Goal: Task Accomplishment & Management: Use online tool/utility

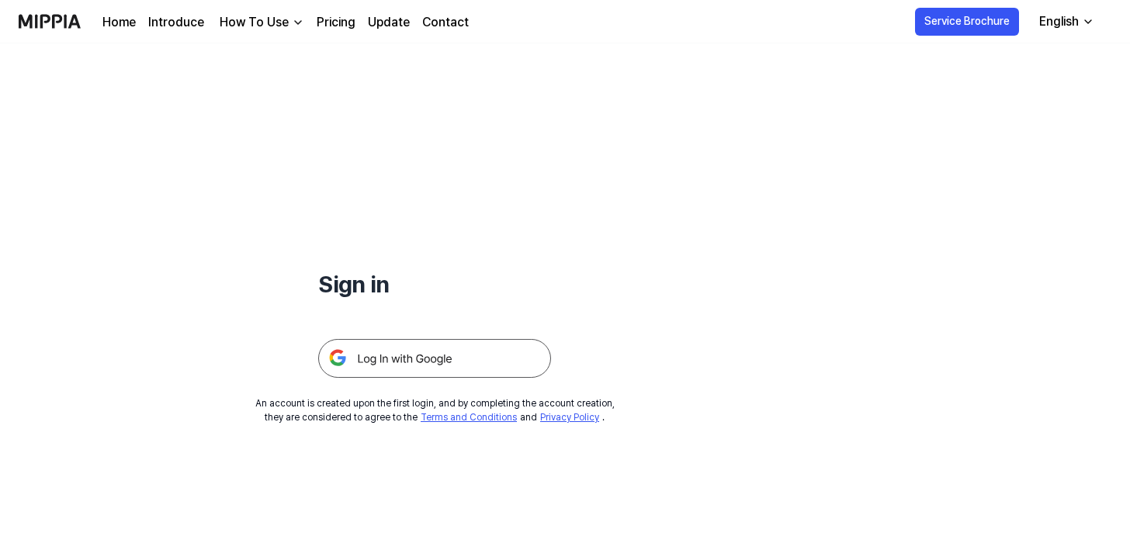
click at [551, 378] on img at bounding box center [434, 358] width 233 height 39
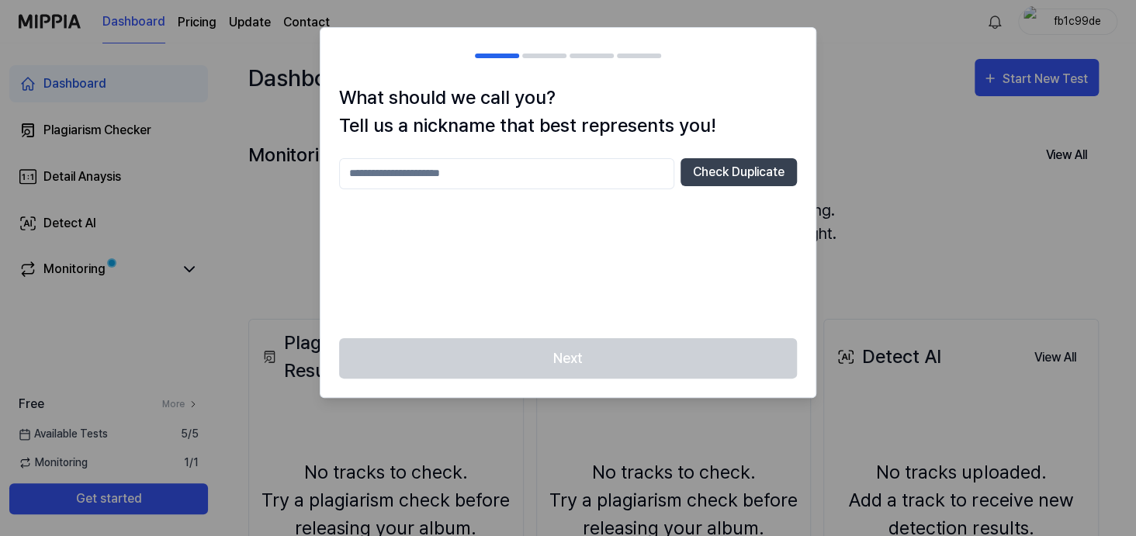
click at [543, 189] on input "text" at bounding box center [506, 173] width 335 height 31
type input "*****"
click at [710, 186] on button "Check Duplicate" at bounding box center [739, 172] width 116 height 28
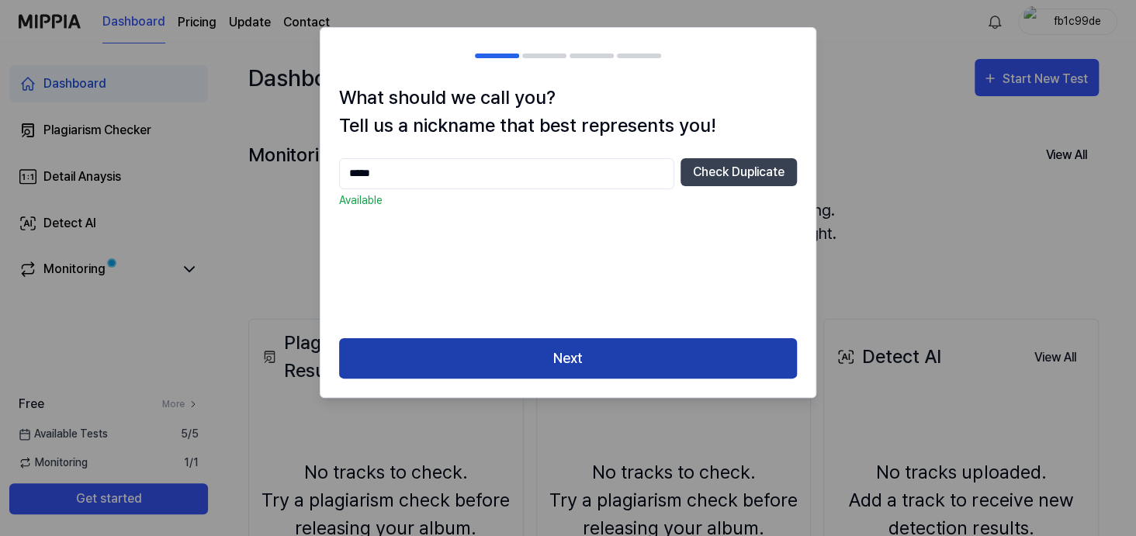
click at [608, 380] on button "Next" at bounding box center [568, 358] width 458 height 41
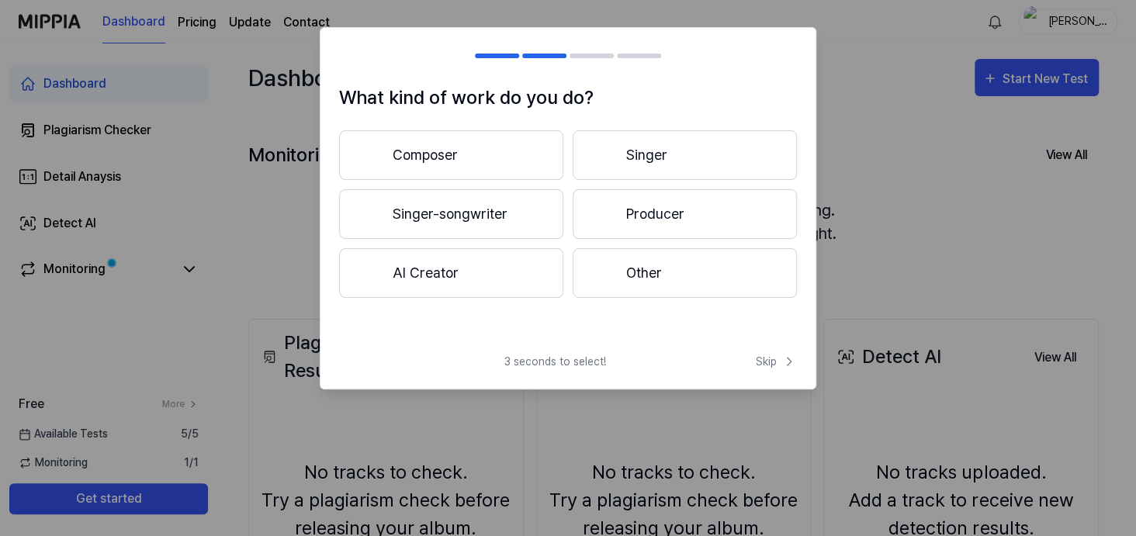
click at [507, 180] on button "Composer" at bounding box center [451, 155] width 224 height 50
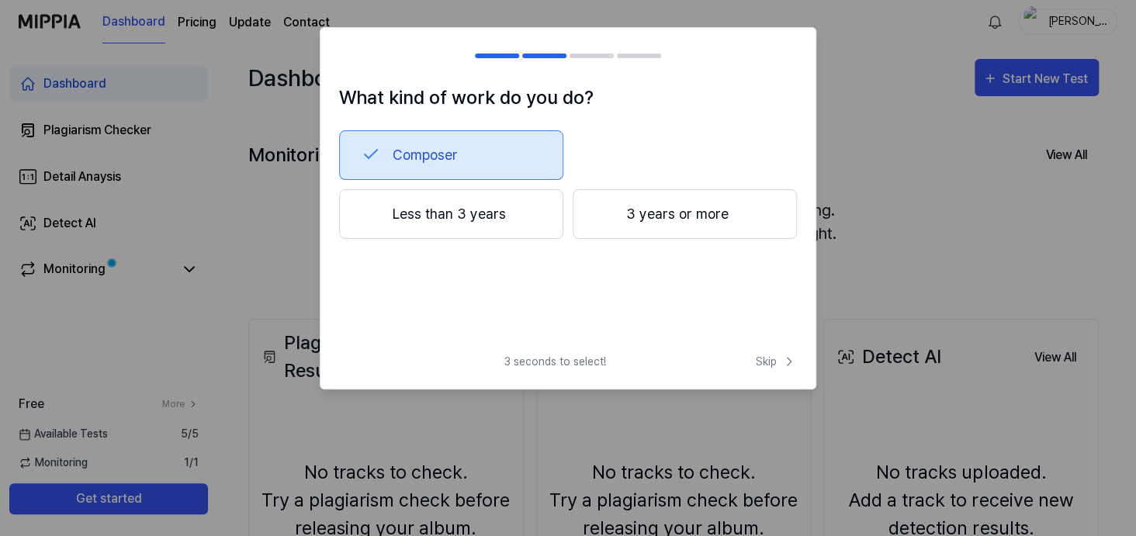
click at [506, 239] on button "Less than 3 years" at bounding box center [451, 214] width 224 height 50
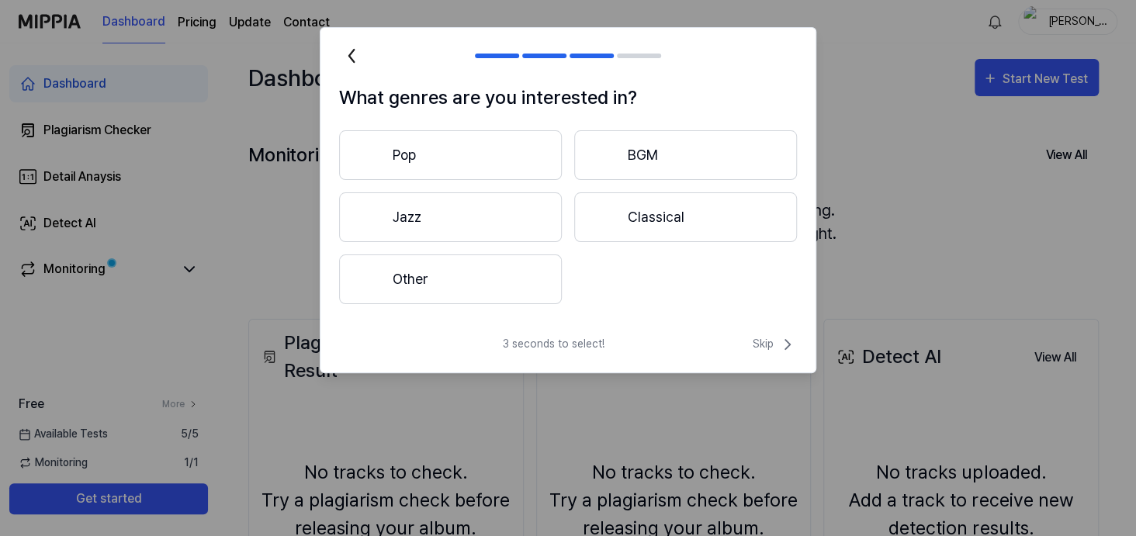
click at [466, 180] on button "Pop" at bounding box center [450, 155] width 223 height 50
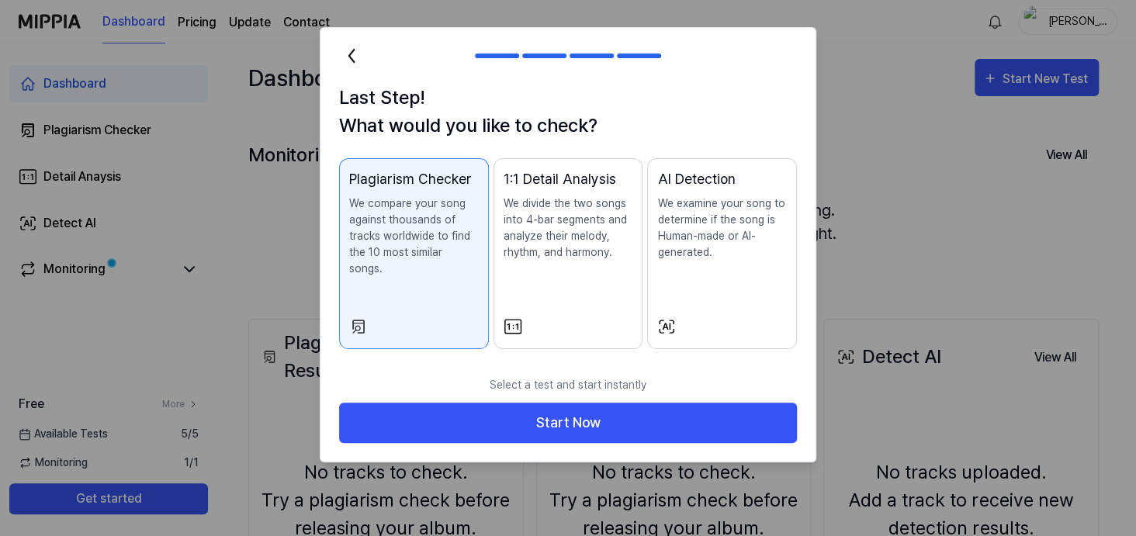
click at [410, 277] on p "We compare your song against thousands of tracks worldwide to find the 10 most …" at bounding box center [414, 236] width 130 height 81
click at [552, 261] on p "We divide the two songs into 4-bar segments and analyze their melody, rhythm, a…" at bounding box center [569, 228] width 130 height 65
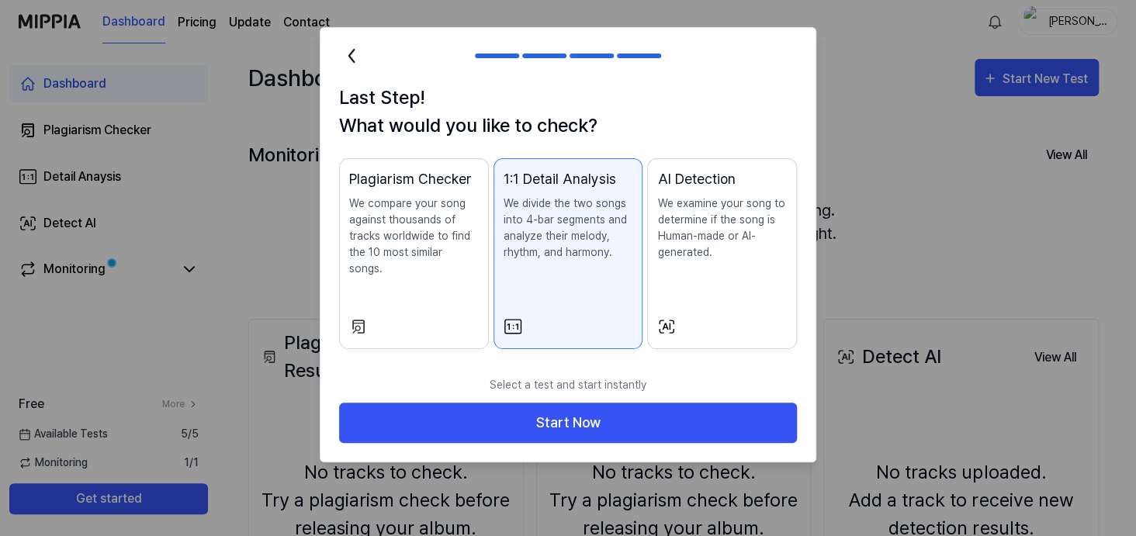
scroll to position [102, 0]
click at [712, 290] on button "AI Detection We examine your song to determine if the song is Human-made or AI-…" at bounding box center [722, 253] width 150 height 191
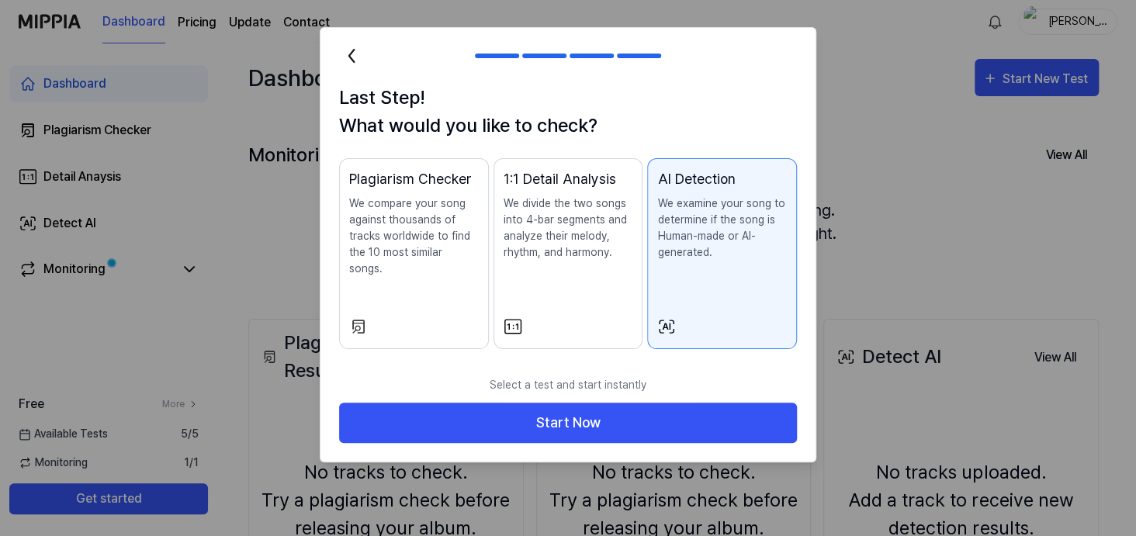
click at [592, 292] on div "1:1 Detail Analysis We divide the two songs into 4-bar segments and analyze the…" at bounding box center [569, 229] width 130 height 123
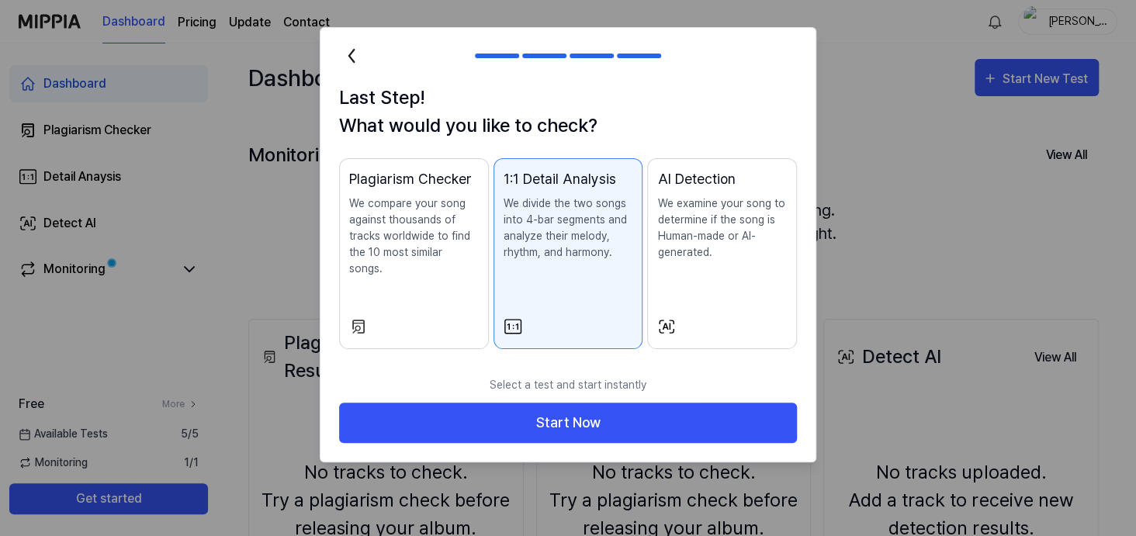
click at [687, 311] on button "AI Detection We examine your song to determine if the song is Human-made or AI-…" at bounding box center [722, 253] width 150 height 191
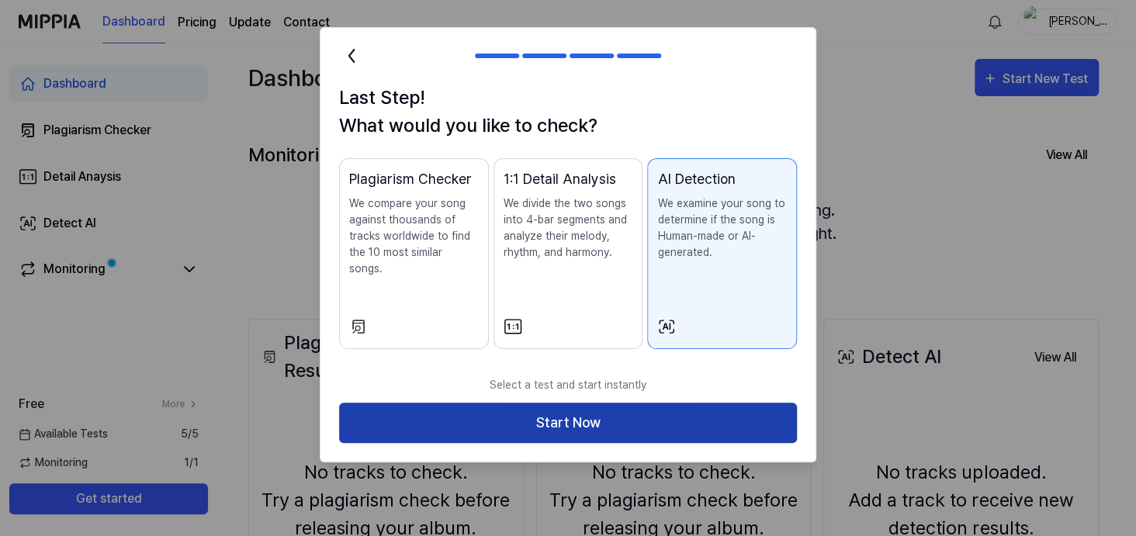
click at [629, 444] on button "Start Now" at bounding box center [568, 423] width 458 height 41
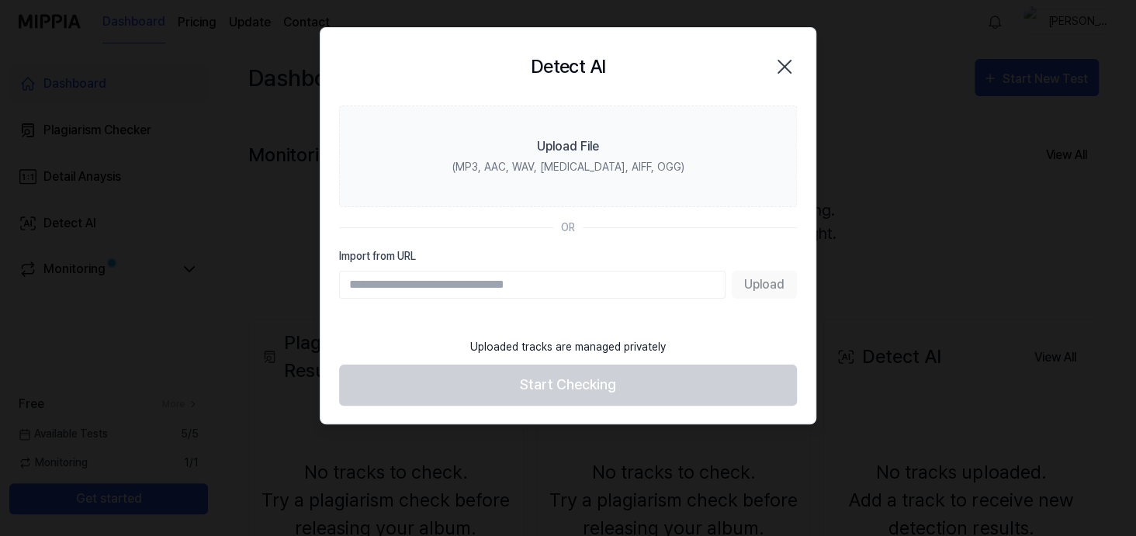
scroll to position [0, 0]
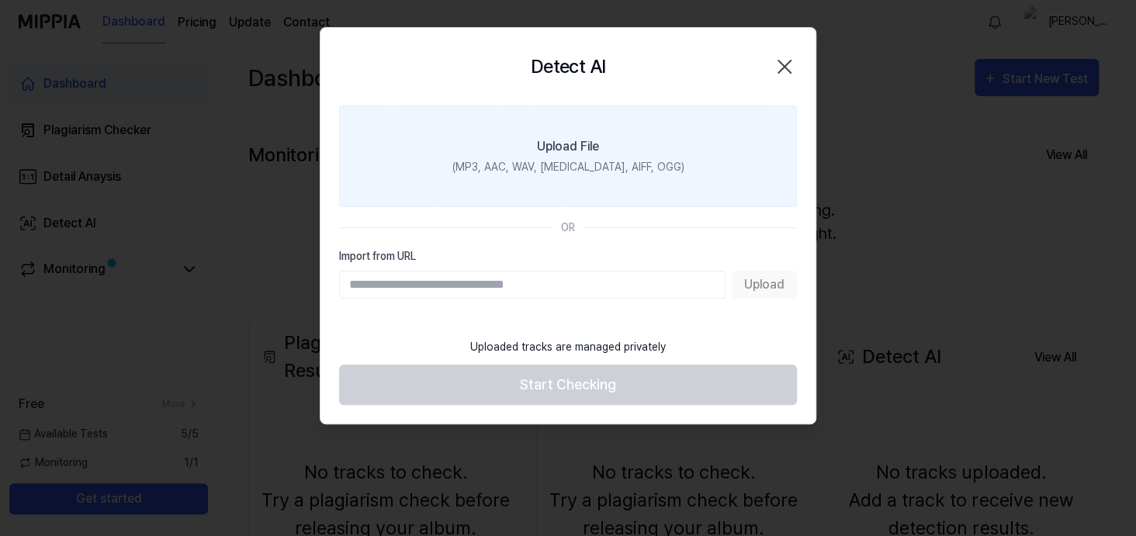
click at [578, 175] on div "(MP3, AAC, WAV, FLAC, AIFF, OGG)" at bounding box center [568, 167] width 232 height 16
click at [0, 0] on input "Upload File (MP3, AAC, WAV, FLAC, AIFF, OGG)" at bounding box center [0, 0] width 0 height 0
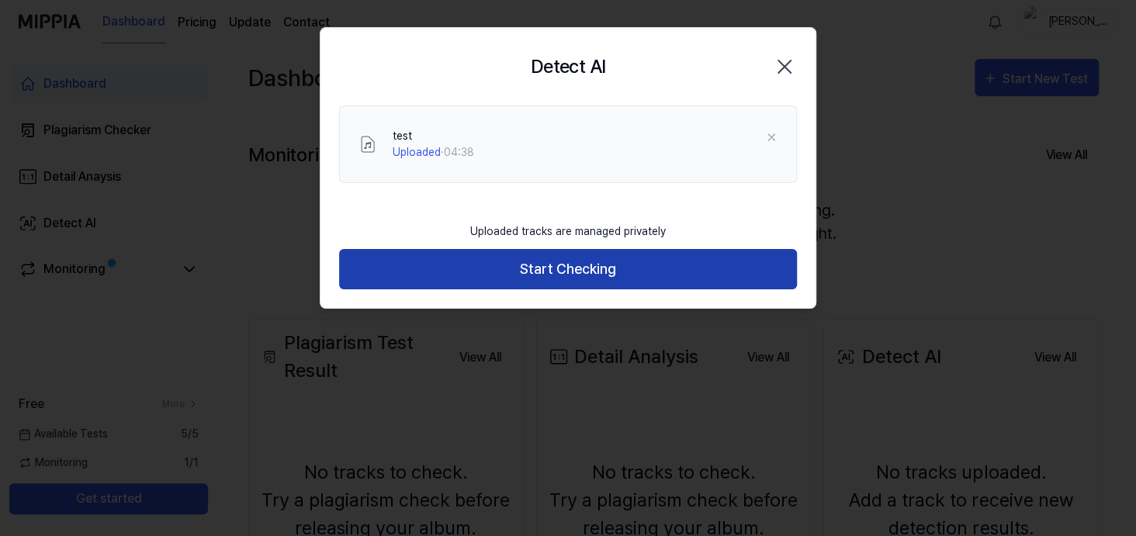
click at [511, 290] on button "Start Checking" at bounding box center [568, 269] width 458 height 41
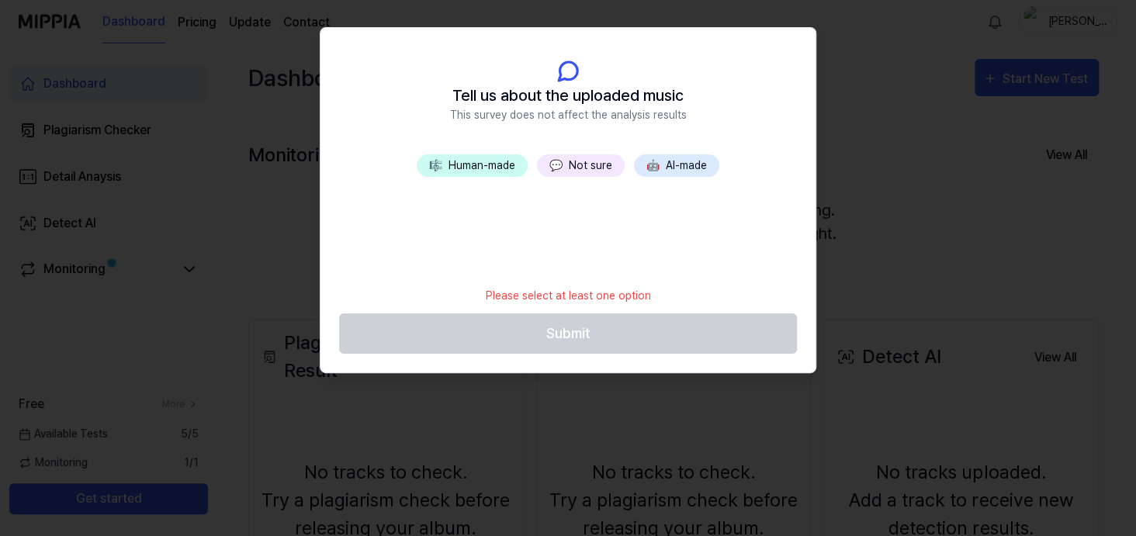
click at [567, 177] on button "💬 Not sure" at bounding box center [581, 165] width 88 height 23
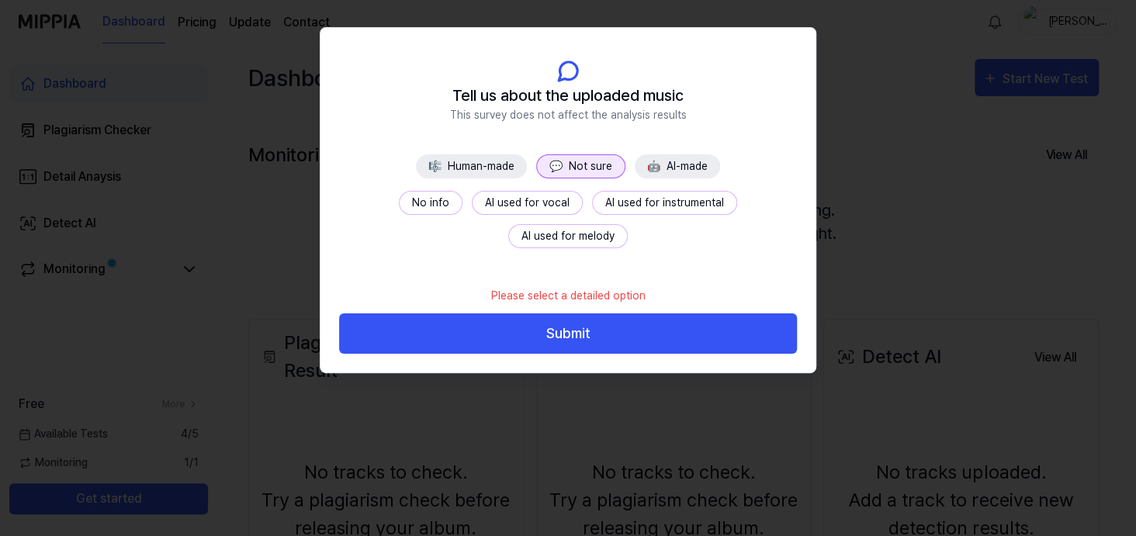
click at [627, 215] on button "AI used for instrumental" at bounding box center [664, 203] width 145 height 24
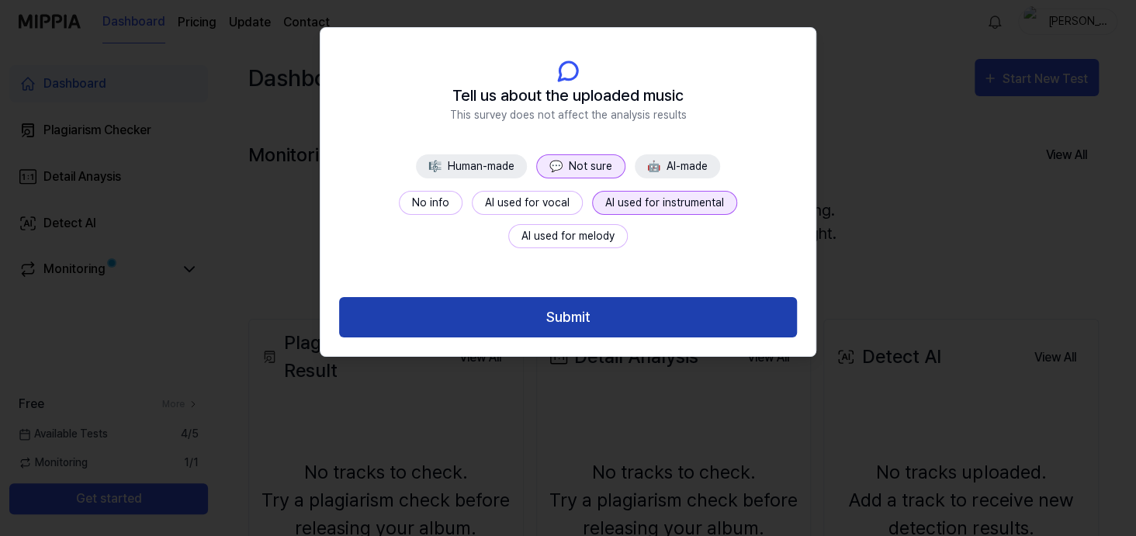
click at [615, 338] on button "Submit" at bounding box center [568, 317] width 458 height 41
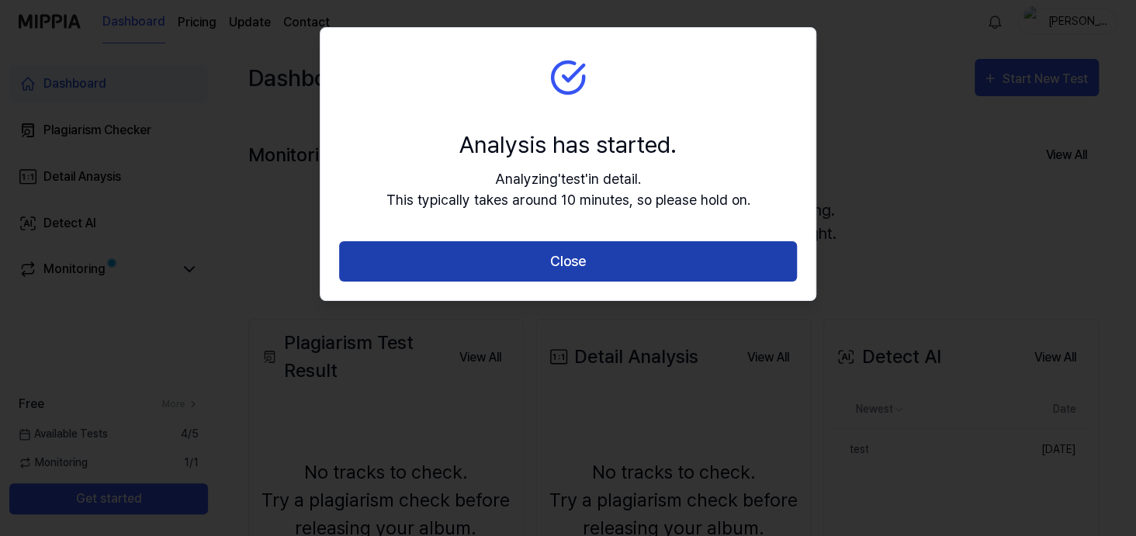
click at [523, 282] on button "Close" at bounding box center [568, 261] width 458 height 41
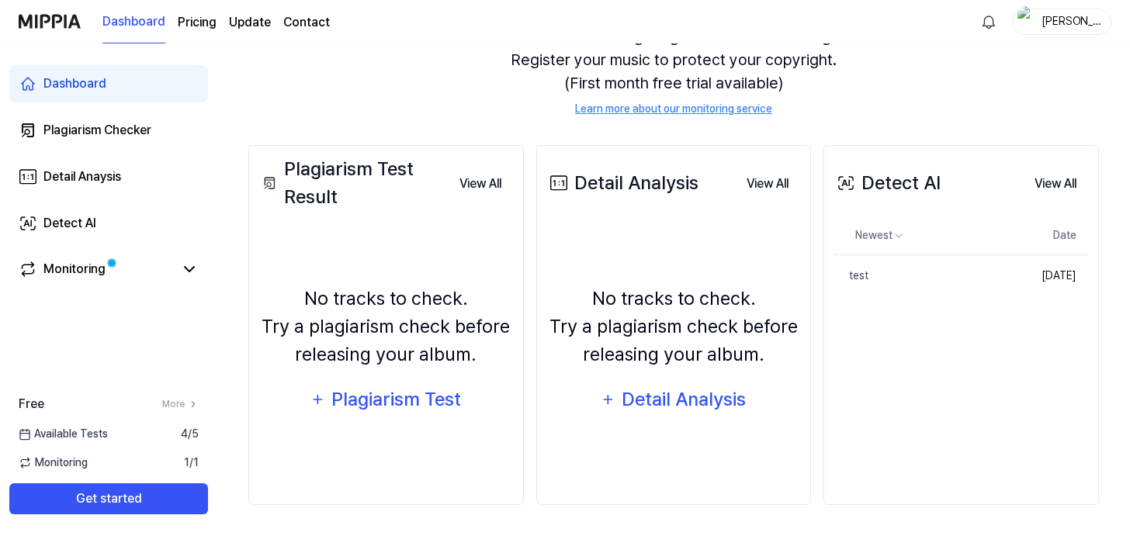
scroll to position [282, 0]
click at [199, 411] on link "More" at bounding box center [180, 404] width 36 height 14
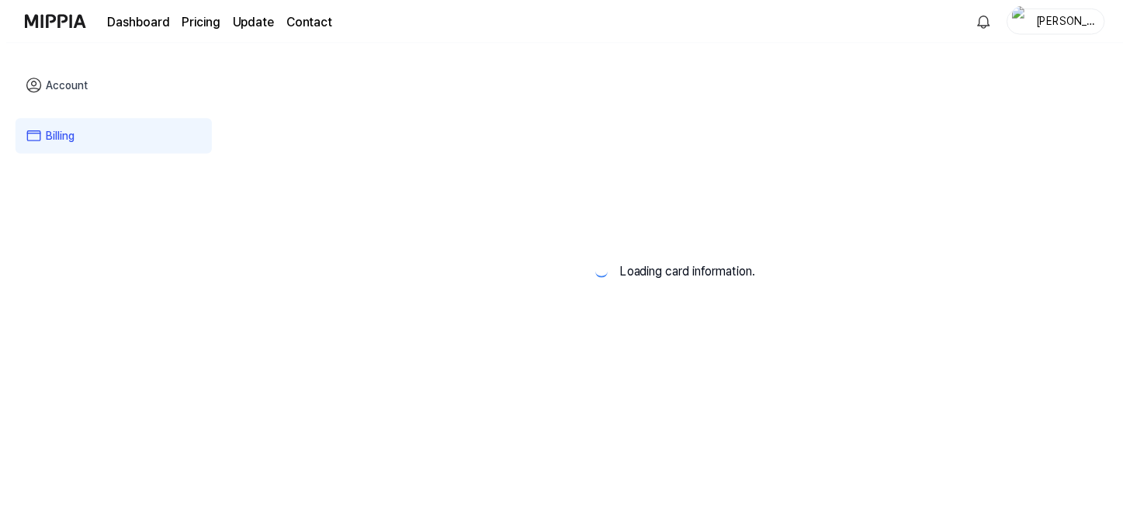
scroll to position [0, 0]
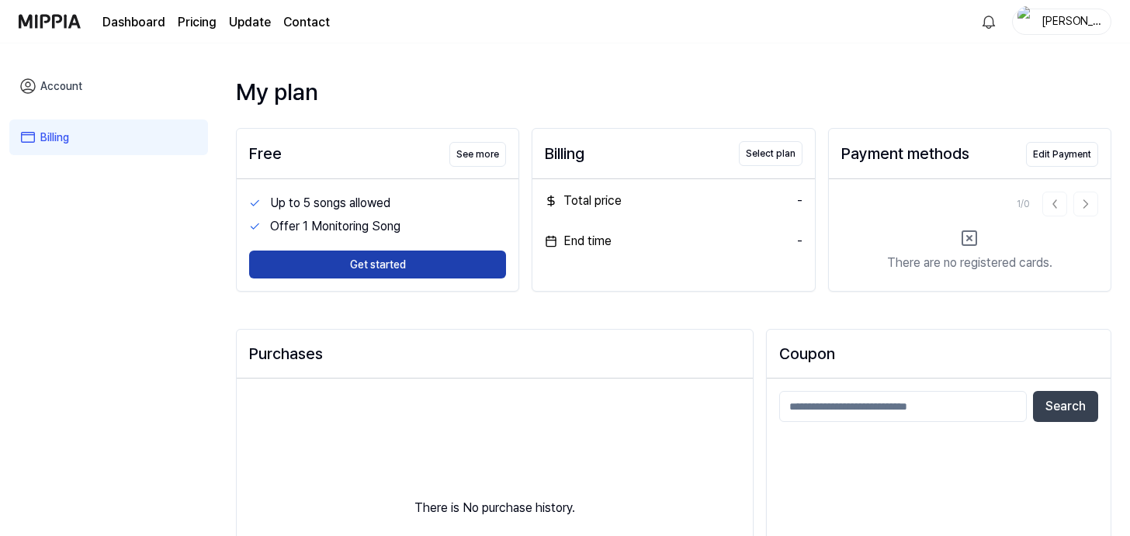
click at [435, 279] on button "Get started" at bounding box center [377, 265] width 257 height 28
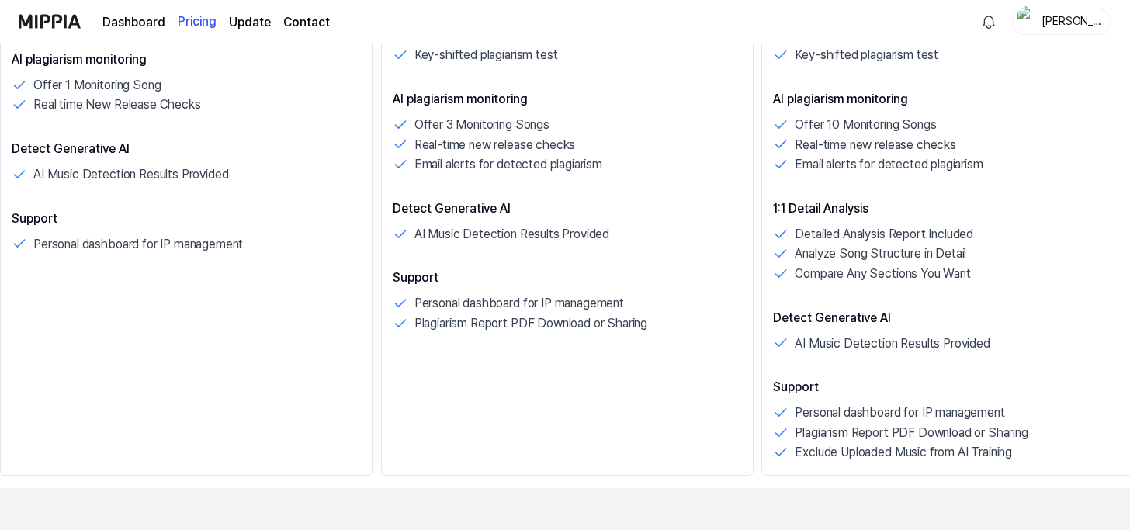
scroll to position [543, 0]
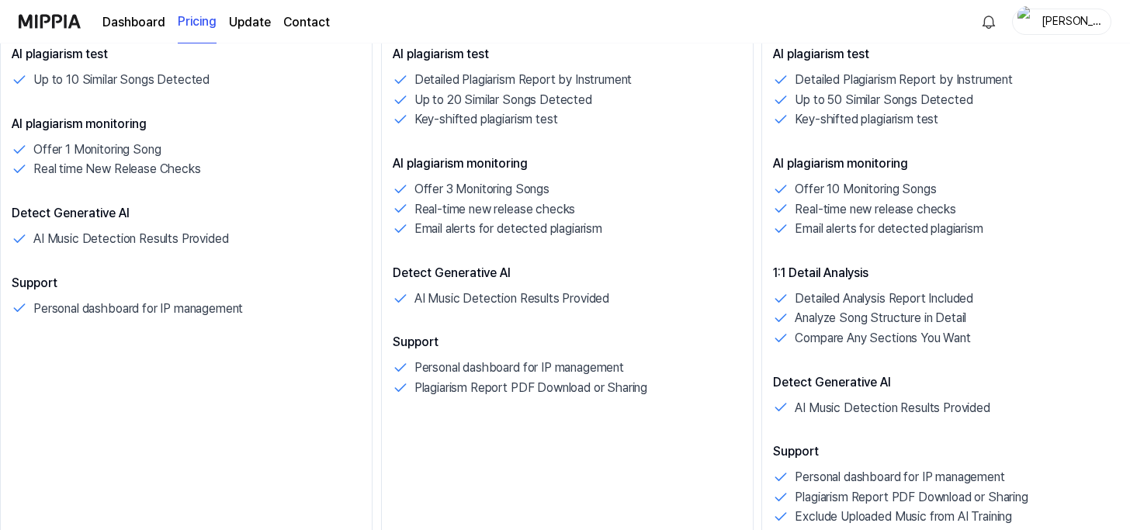
click at [165, 32] on link "Dashboard" at bounding box center [133, 22] width 63 height 19
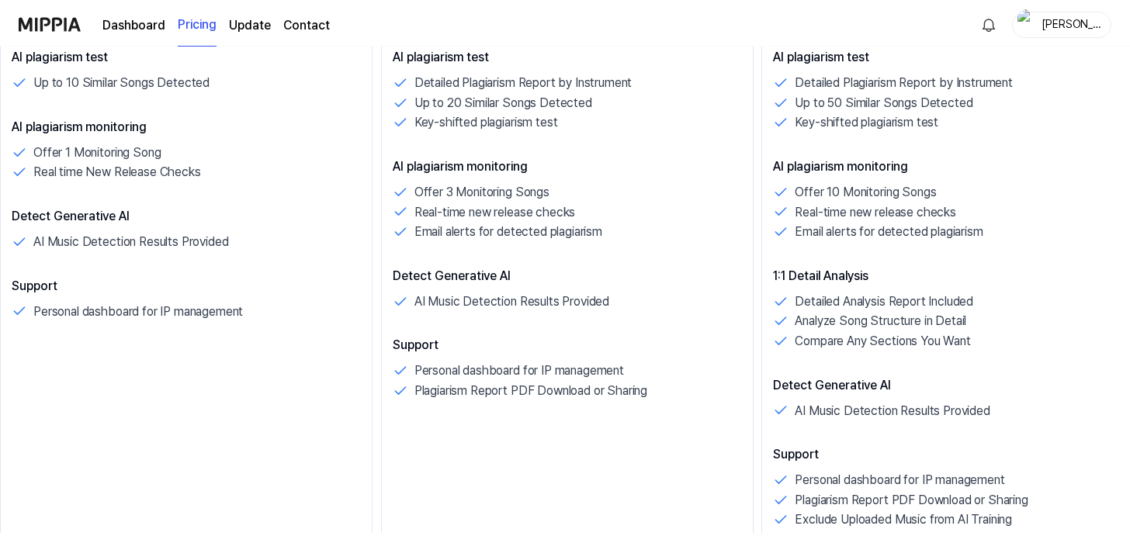
scroll to position [0, 0]
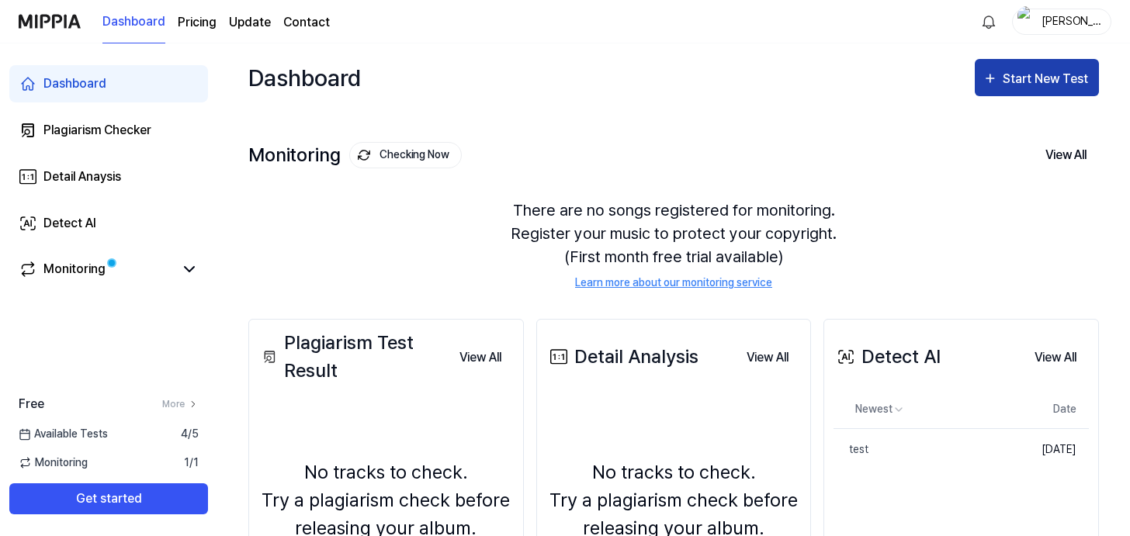
click at [1019, 89] on div "Start New Test" at bounding box center [1047, 79] width 88 height 20
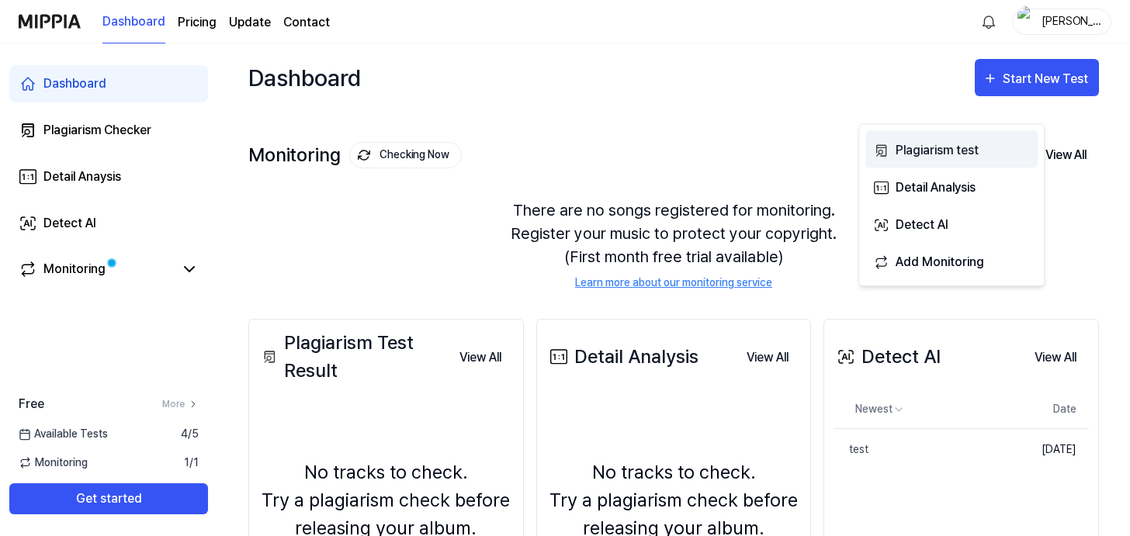
click at [990, 158] on div "Plagiarism test" at bounding box center [963, 150] width 135 height 20
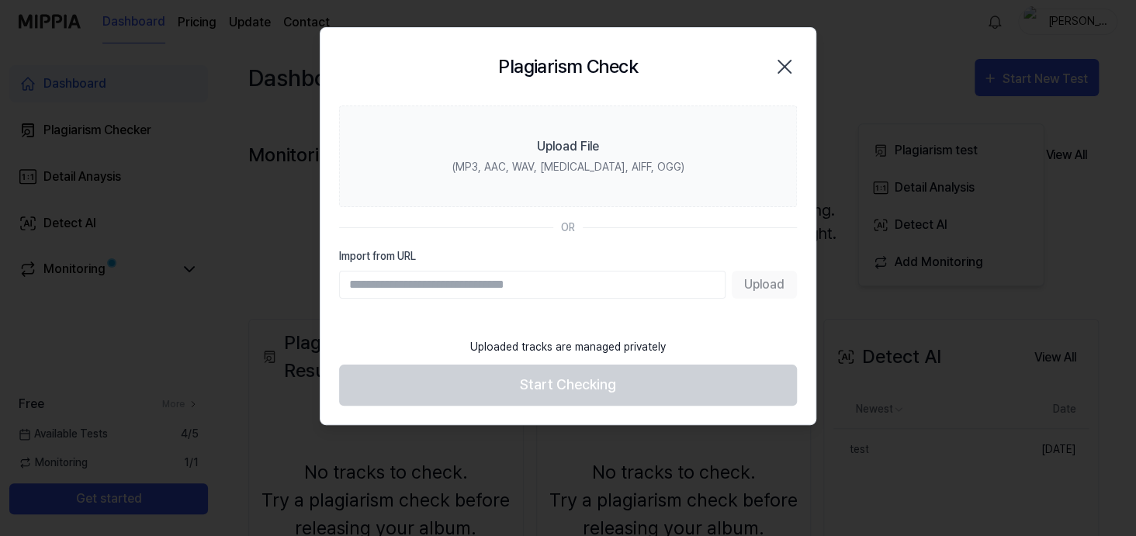
click at [772, 71] on icon "button" at bounding box center [784, 66] width 25 height 25
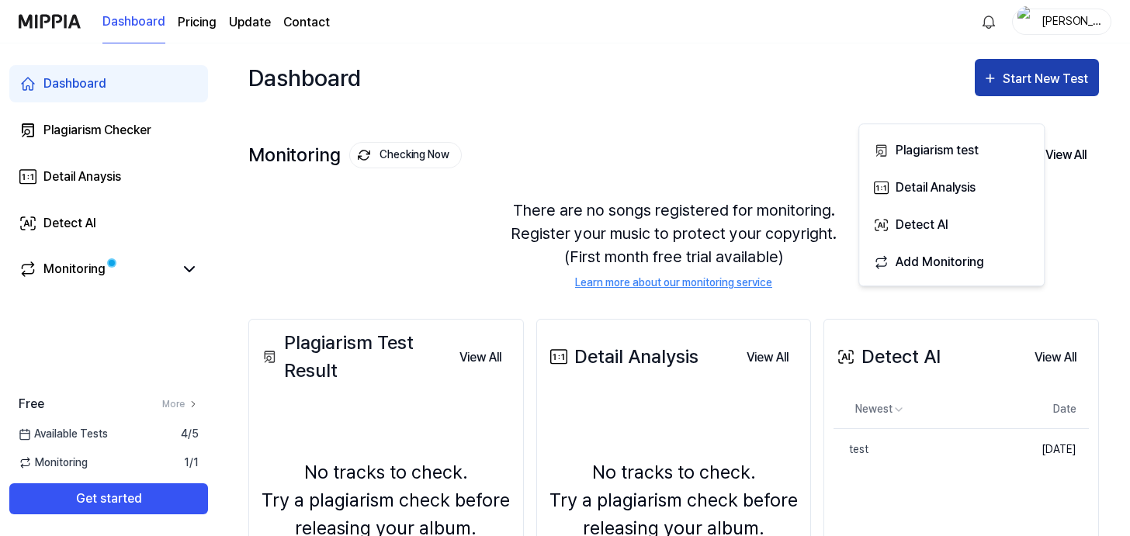
click at [1003, 89] on div "Start New Test" at bounding box center [1047, 79] width 88 height 20
click at [407, 310] on div "There are no songs registered for monitoring. Register your music to protect yo…" at bounding box center [673, 245] width 851 height 130
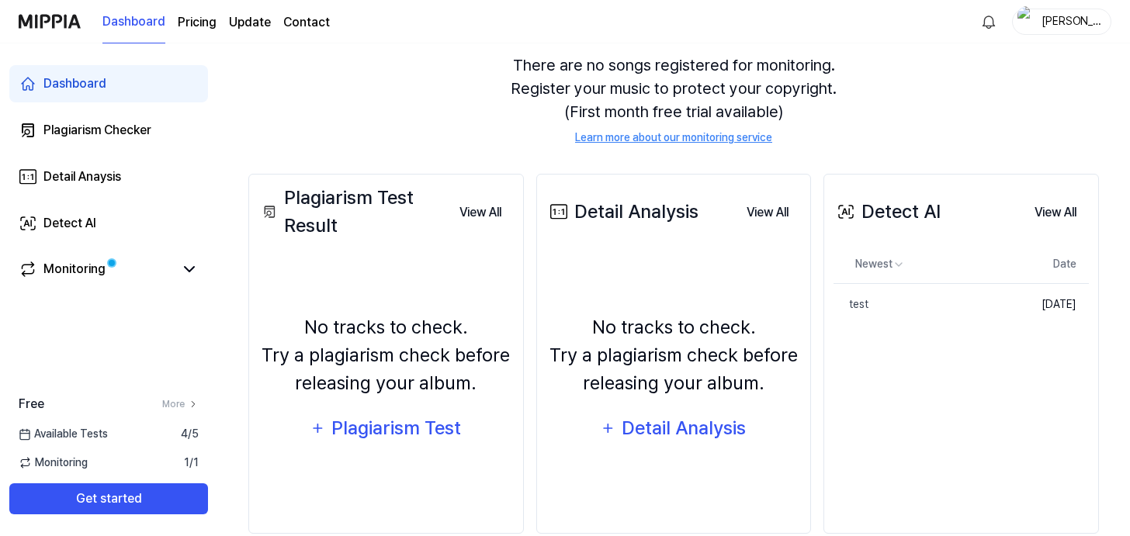
scroll to position [282, 0]
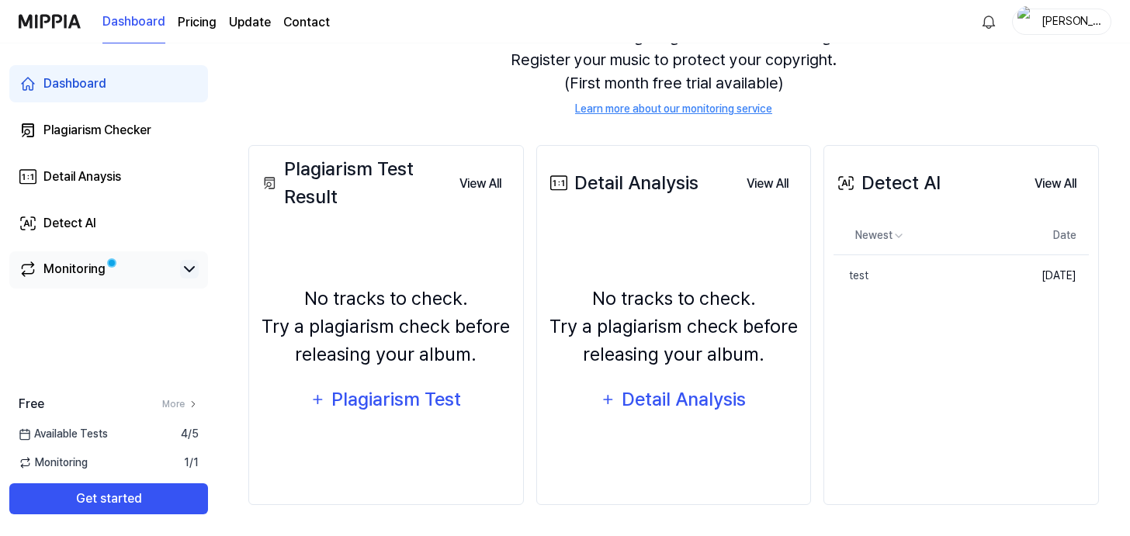
click at [199, 279] on icon at bounding box center [189, 269] width 19 height 19
click at [446, 414] on div "Plagiarism Test" at bounding box center [397, 399] width 132 height 29
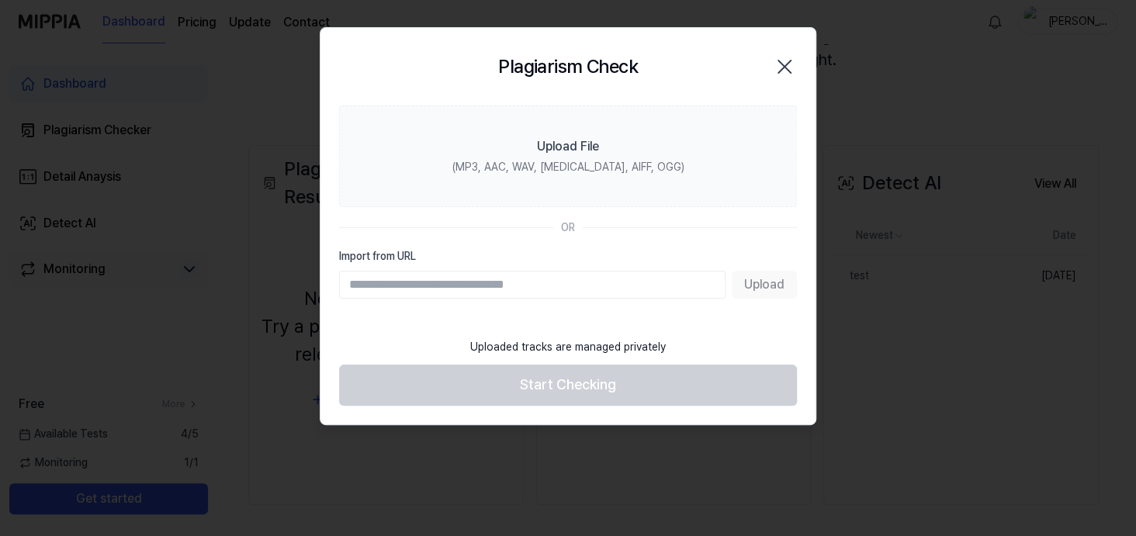
click at [772, 79] on icon "button" at bounding box center [784, 66] width 25 height 25
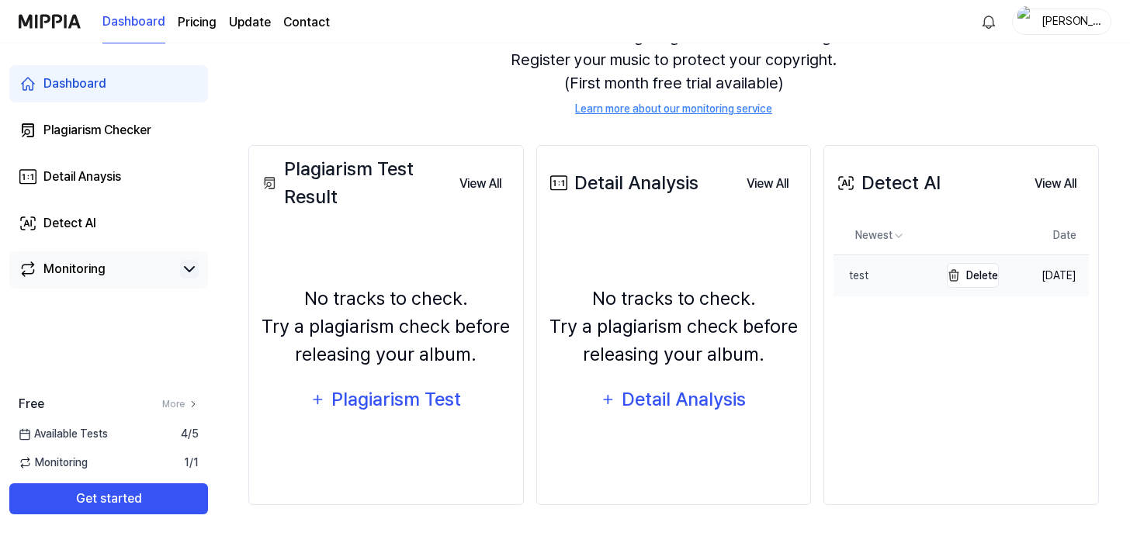
click at [868, 280] on div "test" at bounding box center [851, 276] width 35 height 16
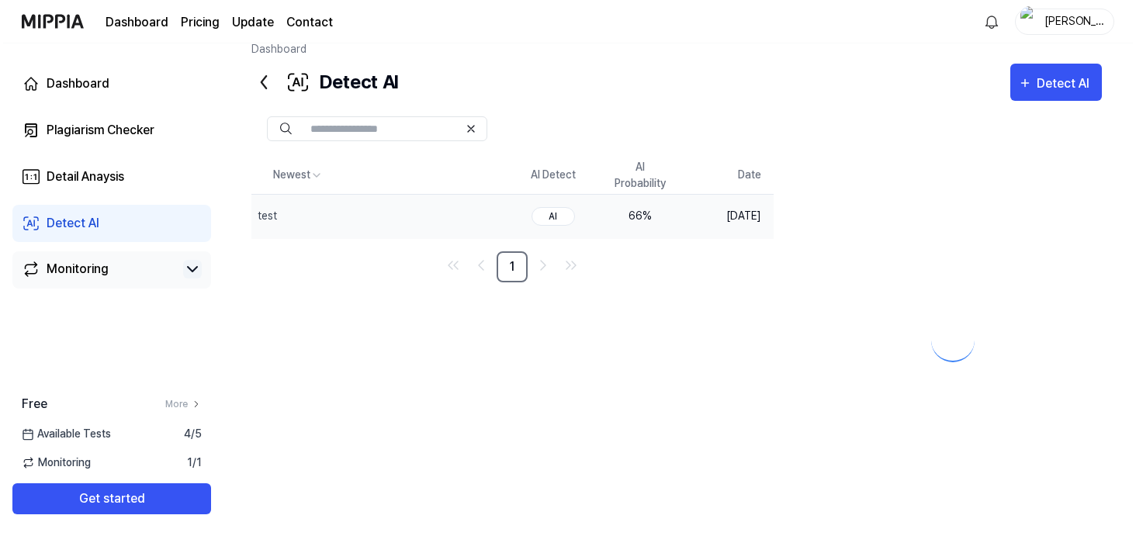
scroll to position [0, 0]
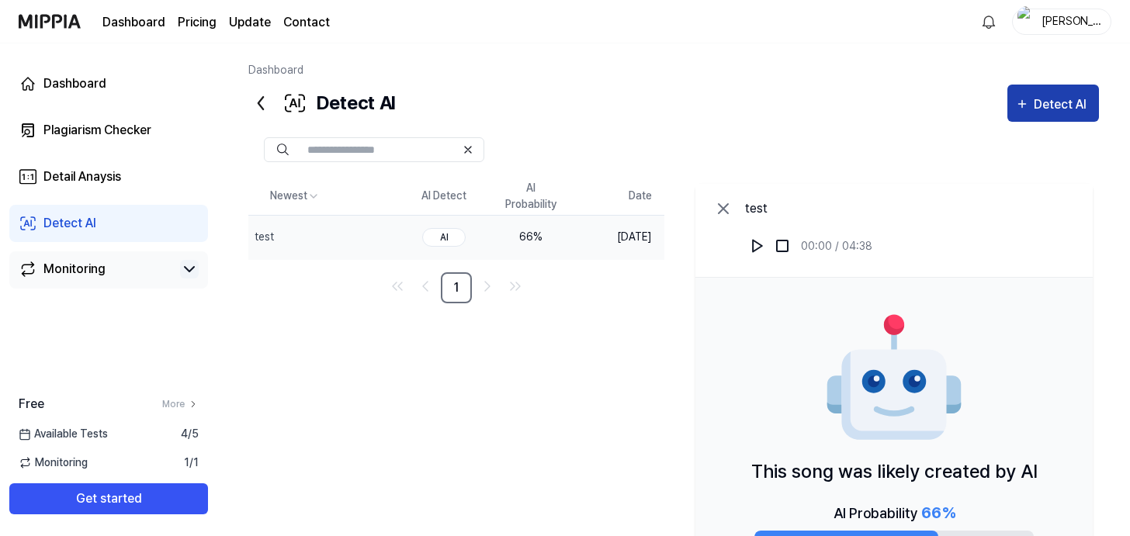
click at [1034, 115] on div "Detect AI" at bounding box center [1062, 105] width 57 height 20
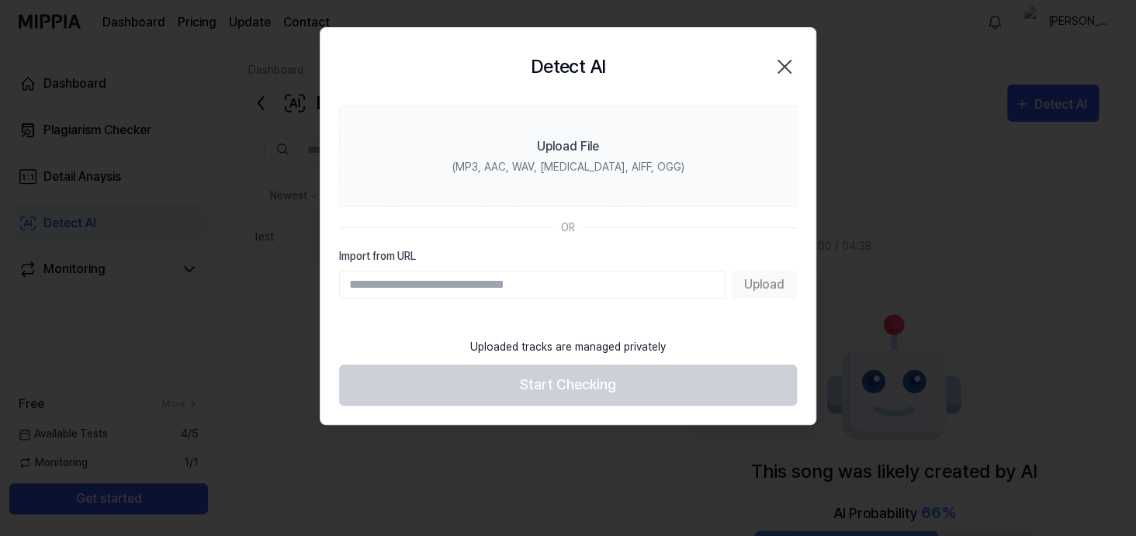
scroll to position [12, 0]
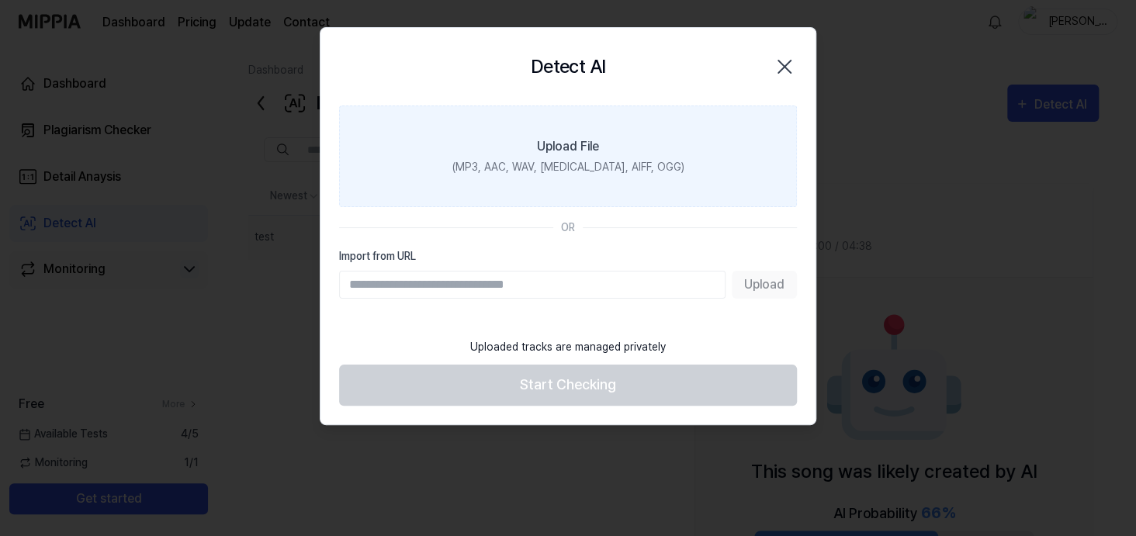
click at [605, 175] on div "(MP3, AAC, WAV, FLAC, AIFF, OGG)" at bounding box center [568, 167] width 232 height 16
click at [0, 0] on input "Upload File (MP3, AAC, WAV, FLAC, AIFF, OGG)" at bounding box center [0, 0] width 0 height 0
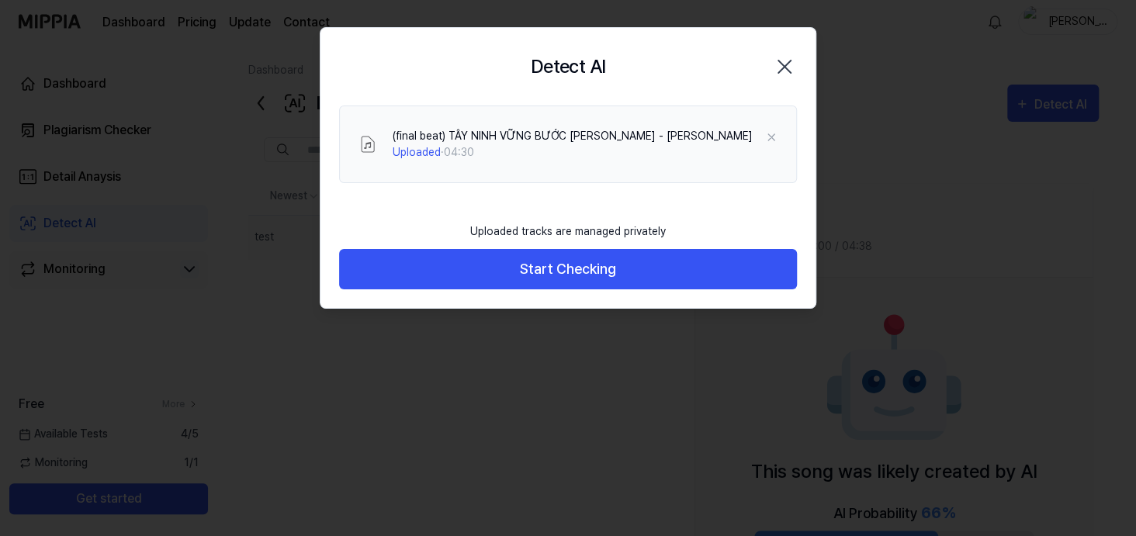
scroll to position [0, 0]
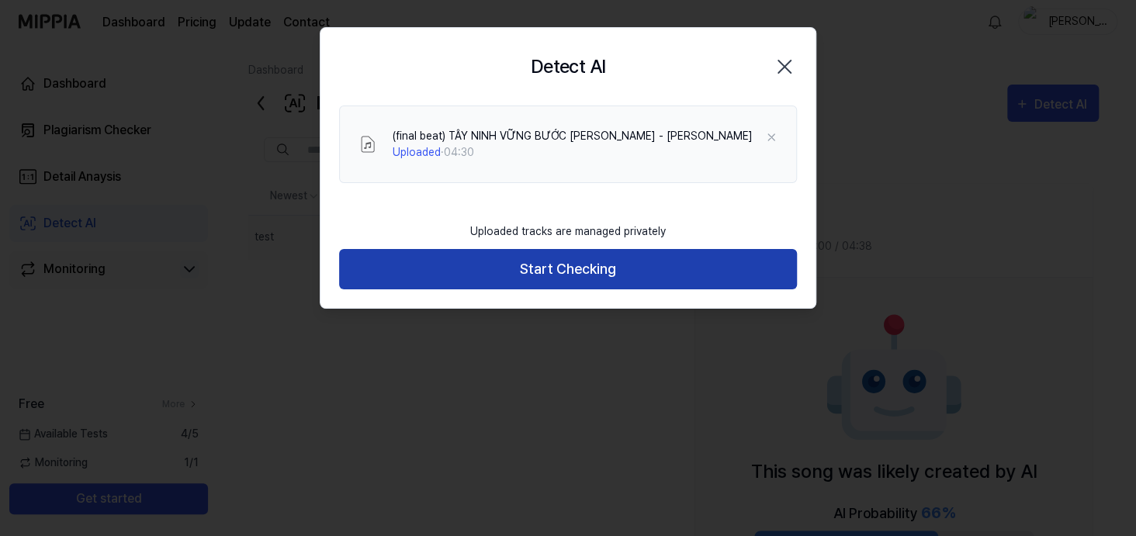
click at [475, 290] on button "Start Checking" at bounding box center [568, 269] width 458 height 41
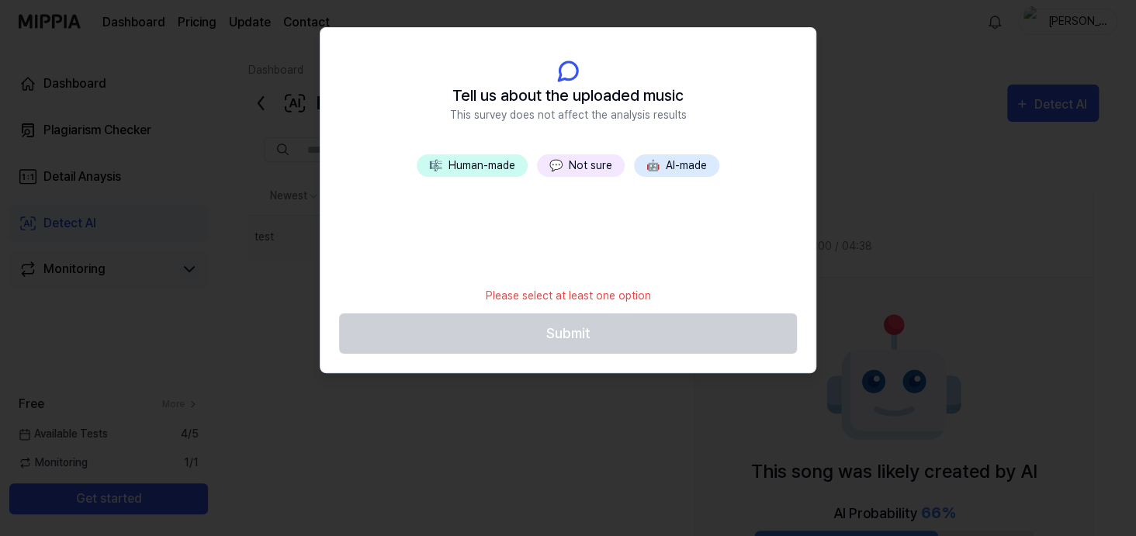
click at [563, 172] on span "💬" at bounding box center [555, 165] width 13 height 12
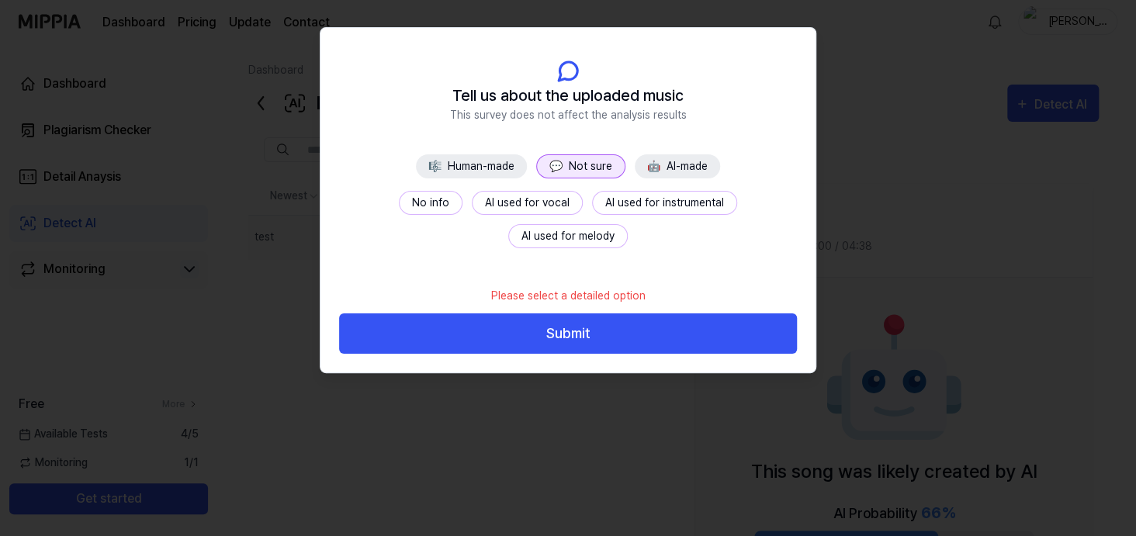
click at [407, 215] on button "No info" at bounding box center [431, 203] width 64 height 24
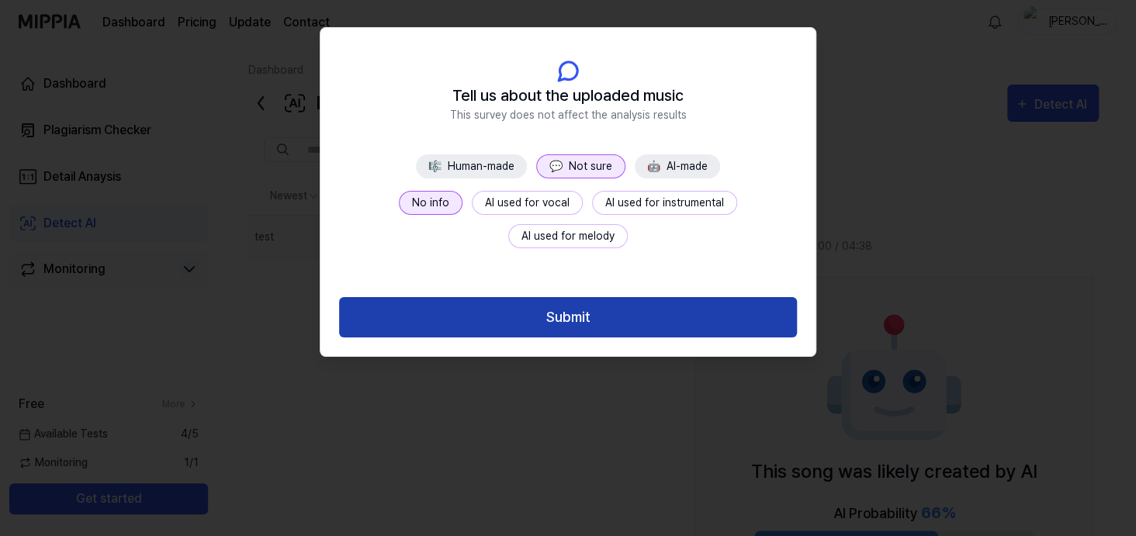
click at [593, 338] on button "Submit" at bounding box center [568, 317] width 458 height 41
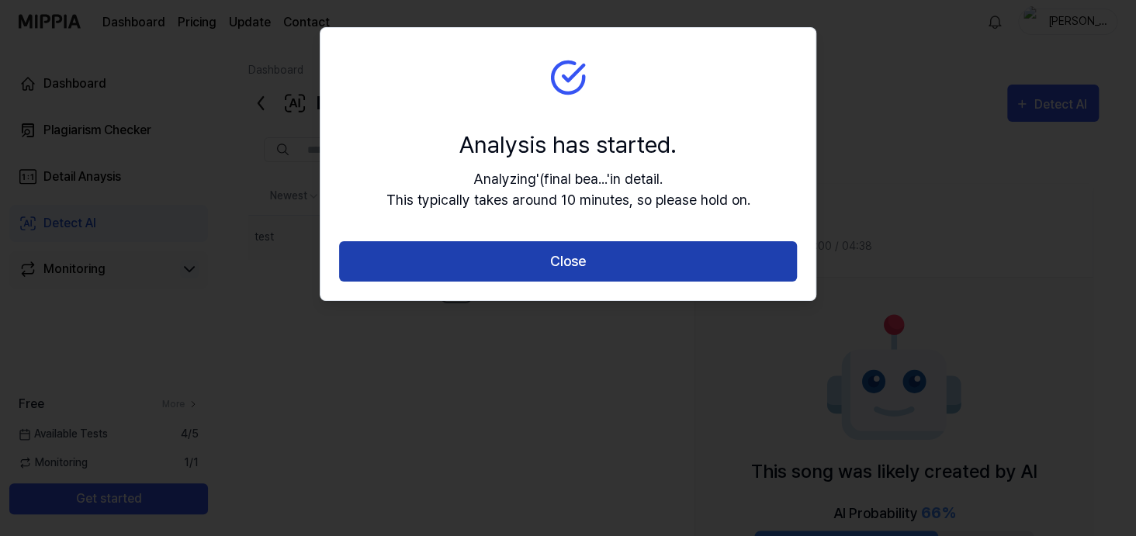
click at [576, 282] on button "Close" at bounding box center [568, 261] width 458 height 41
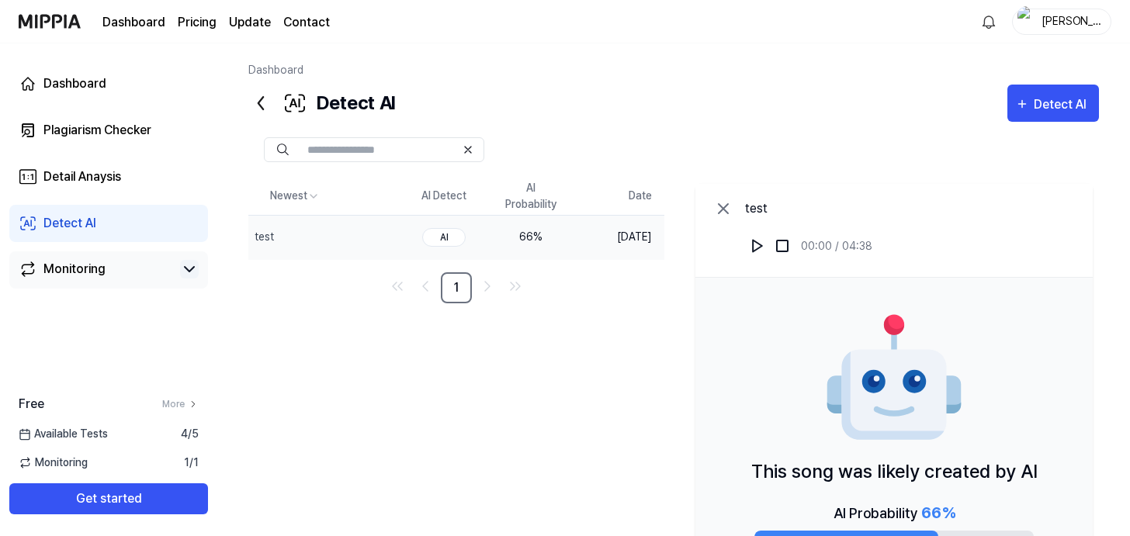
click at [562, 245] on div "66 %" at bounding box center [531, 237] width 62 height 16
click at [466, 247] on div "AI" at bounding box center [443, 237] width 43 height 19
click at [324, 245] on div "(final beat) TÂY NINH VỮNG BƯỚC TƯƠNG LAI - LÊ ĐÌNH TUẤN" at bounding box center [296, 237] width 83 height 16
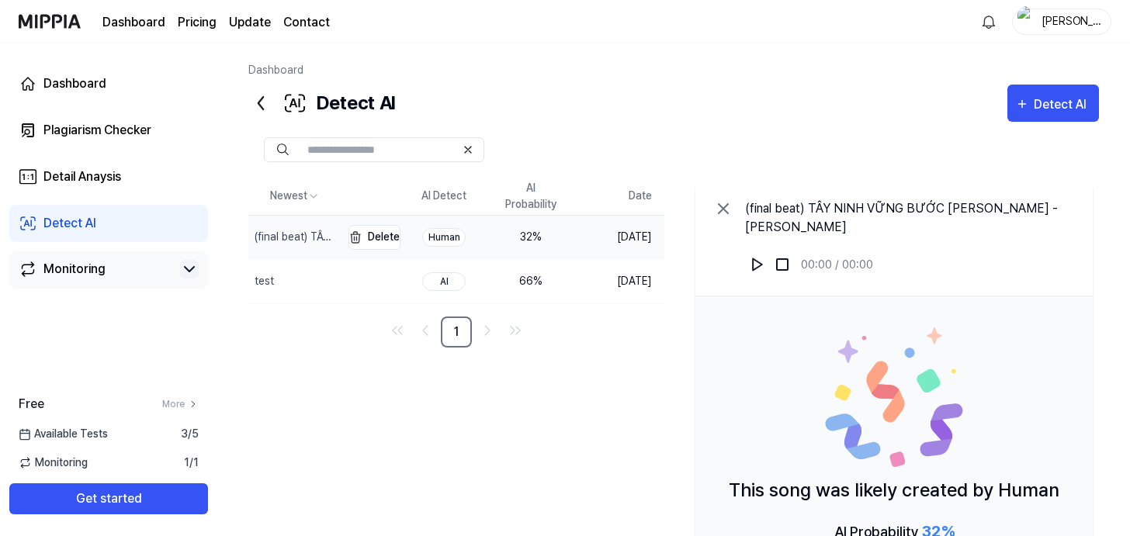
click at [324, 245] on div "(final beat) TÂY NINH VỮNG BƯỚC TƯƠNG LAI - LÊ ĐÌNH TUẤN" at bounding box center [296, 237] width 83 height 16
click at [790, 272] on img at bounding box center [783, 265] width 16 height 16
click at [140, 140] on div "Plagiarism Checker" at bounding box center [97, 130] width 108 height 19
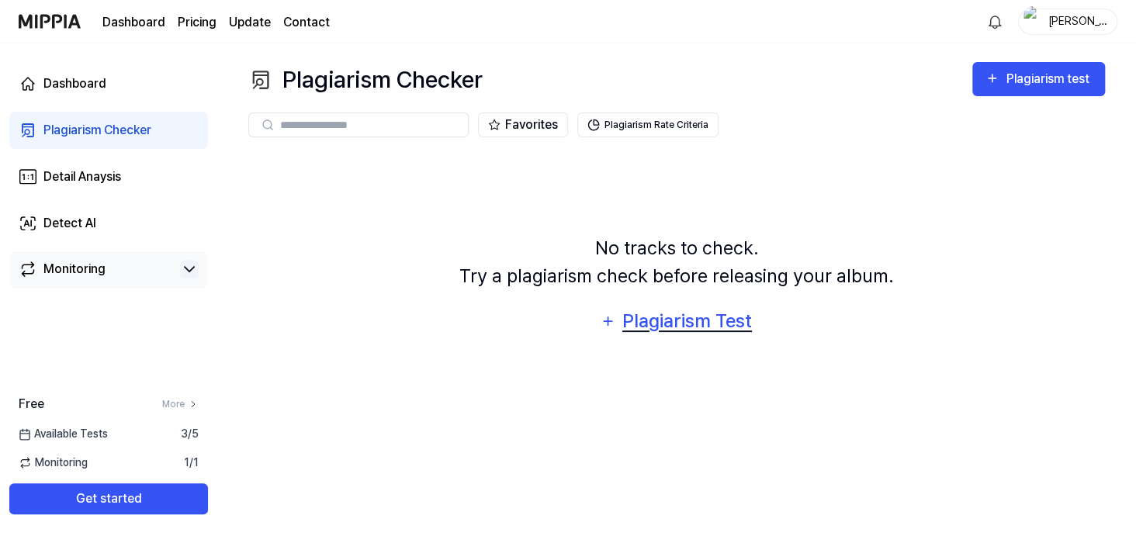
click at [658, 336] on div "Plagiarism Test" at bounding box center [687, 321] width 132 height 29
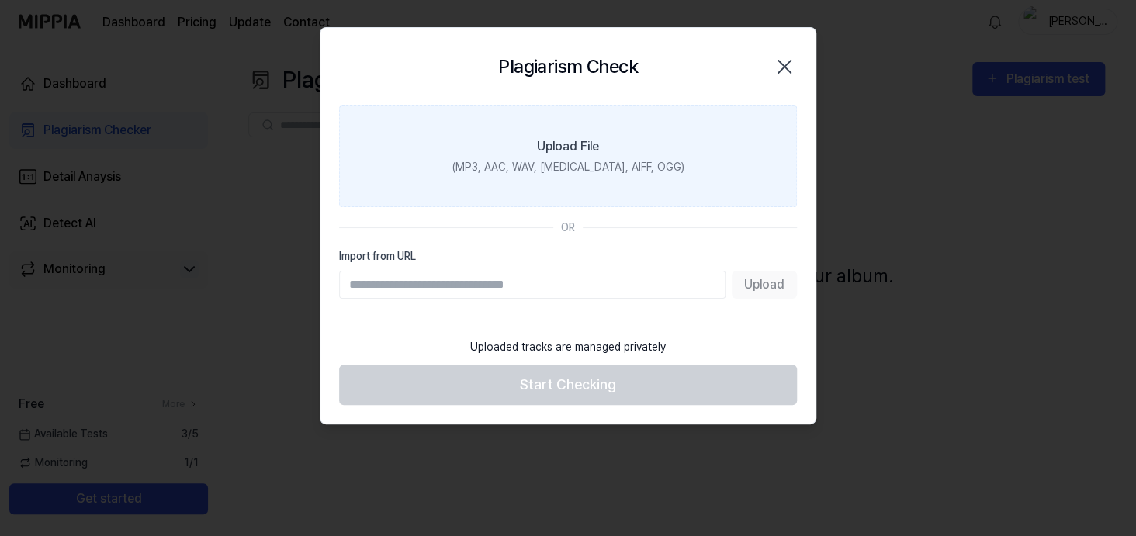
click at [571, 175] on div "(MP3, AAC, WAV, FLAC, AIFF, OGG)" at bounding box center [568, 167] width 232 height 16
click at [0, 0] on input "Upload File (MP3, AAC, WAV, FLAC, AIFF, OGG)" at bounding box center [0, 0] width 0 height 0
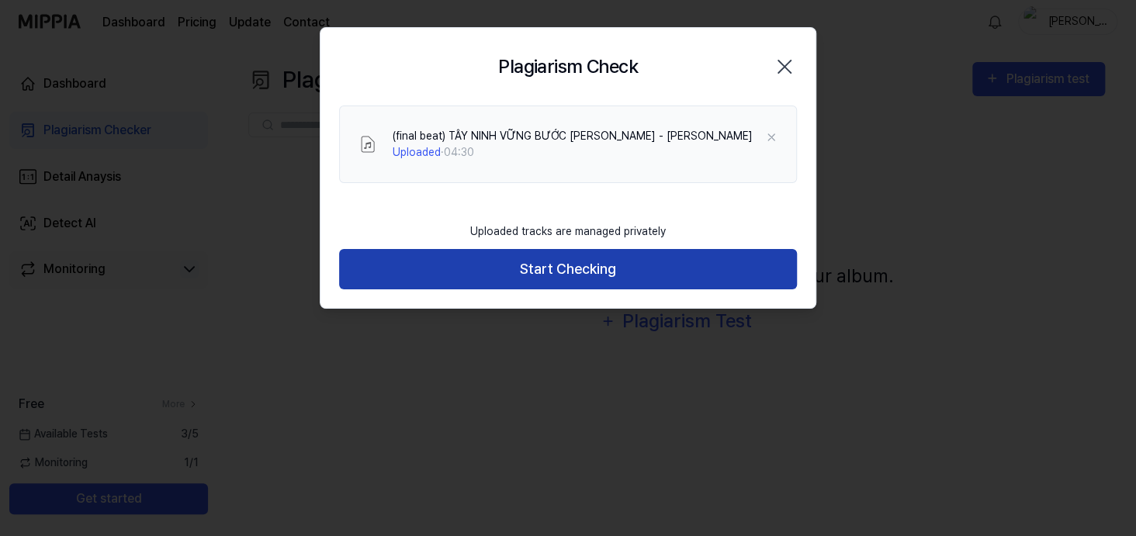
click at [561, 290] on button "Start Checking" at bounding box center [568, 269] width 458 height 41
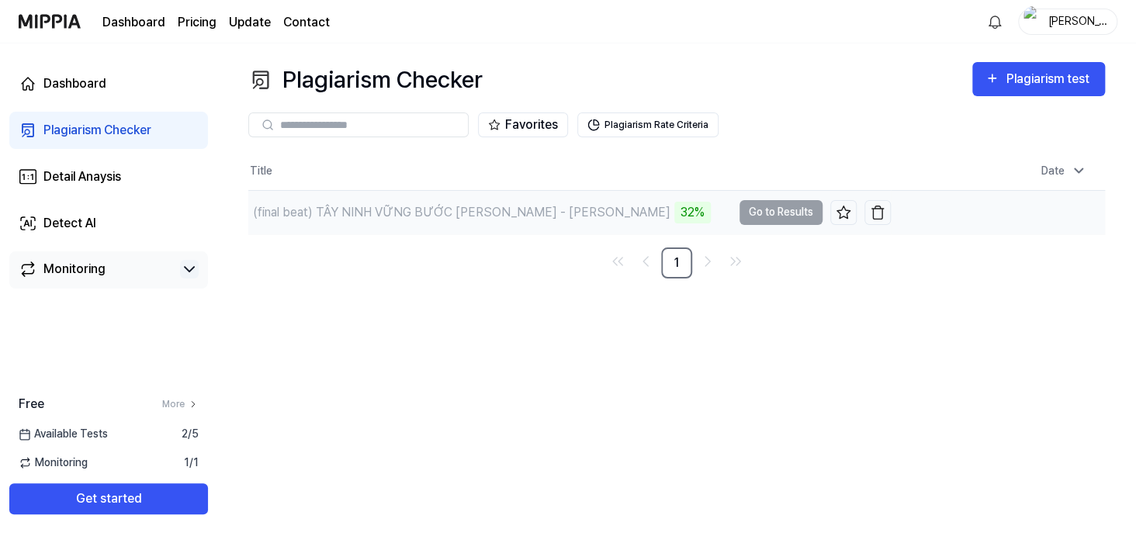
click at [778, 234] on td "(final beat) TÂY NINH VỮNG BƯỚC TƯƠNG LAI - LÊ ĐÌNH TUẤN 32% Go to Results" at bounding box center [569, 212] width 643 height 43
click at [774, 234] on td "(final beat) TÂY NINH VỮNG BƯỚC TƯƠNG LAI - LÊ ĐÌNH TUẤN 32% Go to Results" at bounding box center [569, 212] width 643 height 43
click at [587, 404] on div "Plagiarism Checker Plagiarism test Plagiarism Checker Detail Analysis Detect AI…" at bounding box center [676, 289] width 919 height 493
click at [791, 234] on td "(final beat) TÂY NINH VỮNG BƯỚC TƯƠNG LAI - LÊ ĐÌNH TUẤN 34% Go to Results" at bounding box center [569, 212] width 643 height 43
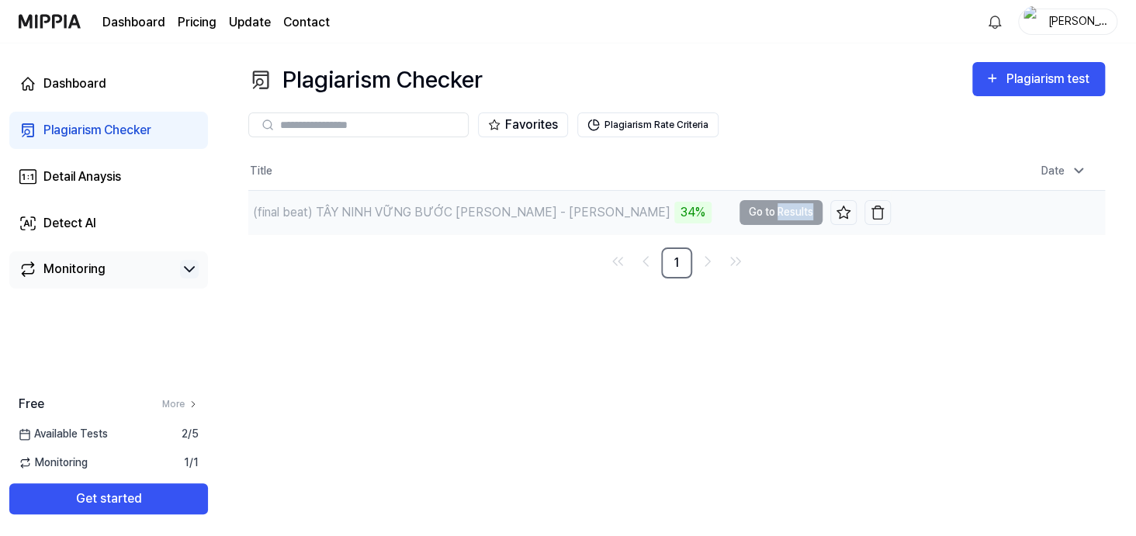
click at [791, 234] on td "(final beat) TÂY NINH VỮNG BƯỚC TƯƠNG LAI - LÊ ĐÌNH TUẤN 34% Go to Results" at bounding box center [569, 212] width 643 height 43
click at [719, 137] on button "Plagiarism Rate Criteria" at bounding box center [647, 125] width 141 height 25
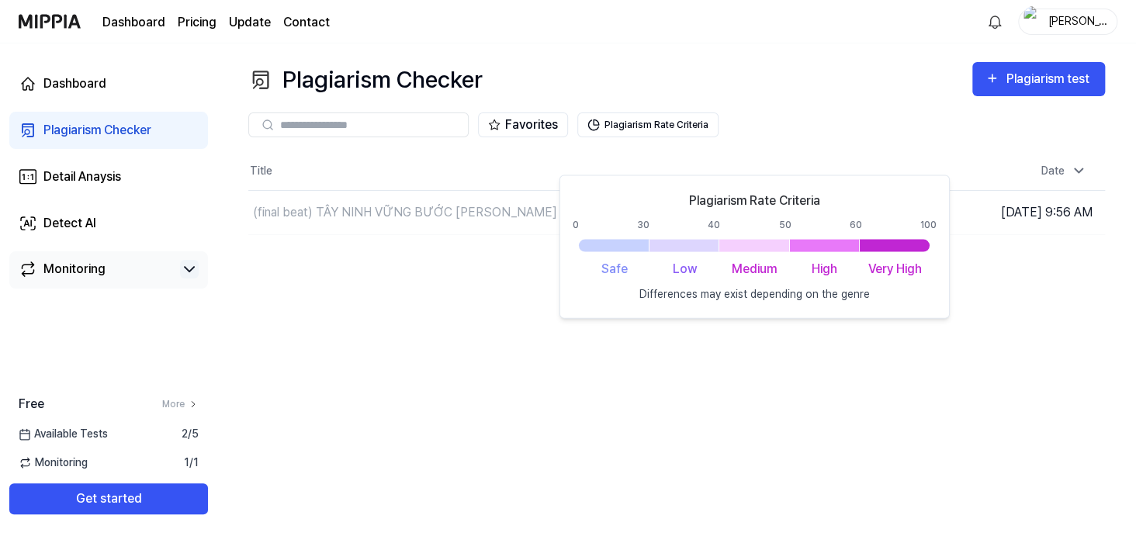
click at [861, 319] on div "Plagiarism Rate Criteria 0 30 40 50 60 100 Safe Low Medium High Very High Diffe…" at bounding box center [755, 247] width 390 height 144
click at [512, 424] on div "Plagiarism Checker Plagiarism test Plagiarism Checker Detail Analysis Detect AI…" at bounding box center [676, 289] width 919 height 493
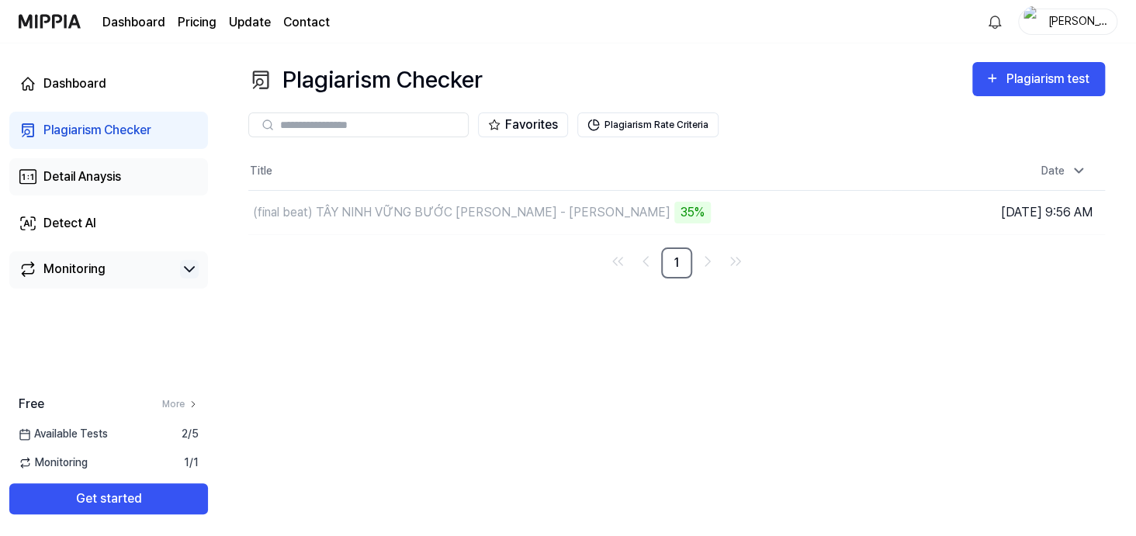
click at [84, 186] on div "Detail Anaysis" at bounding box center [82, 177] width 78 height 19
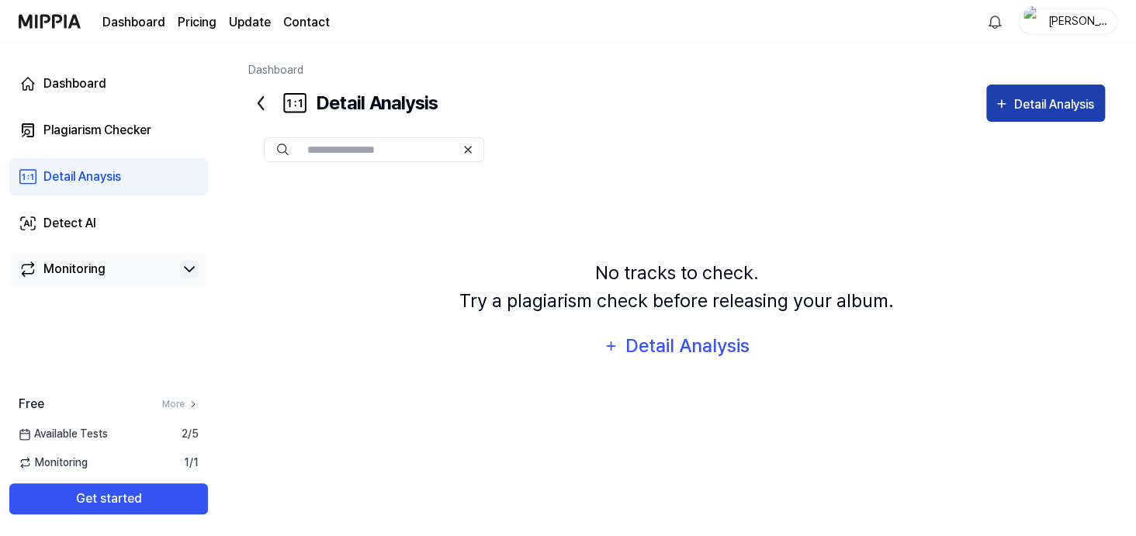
click at [1047, 115] on div "Detail Analysis" at bounding box center [1056, 105] width 84 height 20
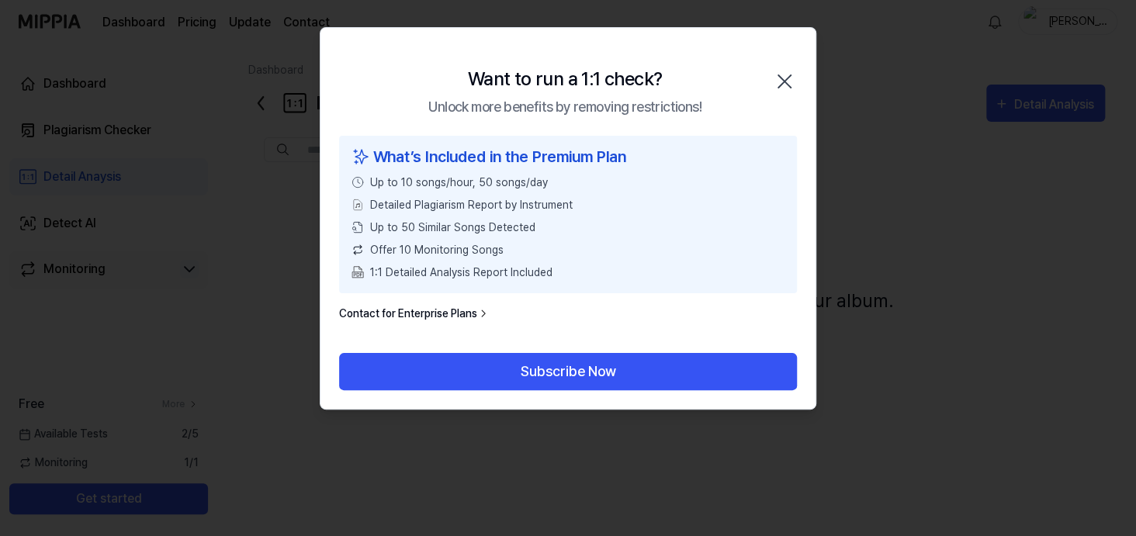
click at [781, 91] on icon "button" at bounding box center [784, 81] width 25 height 25
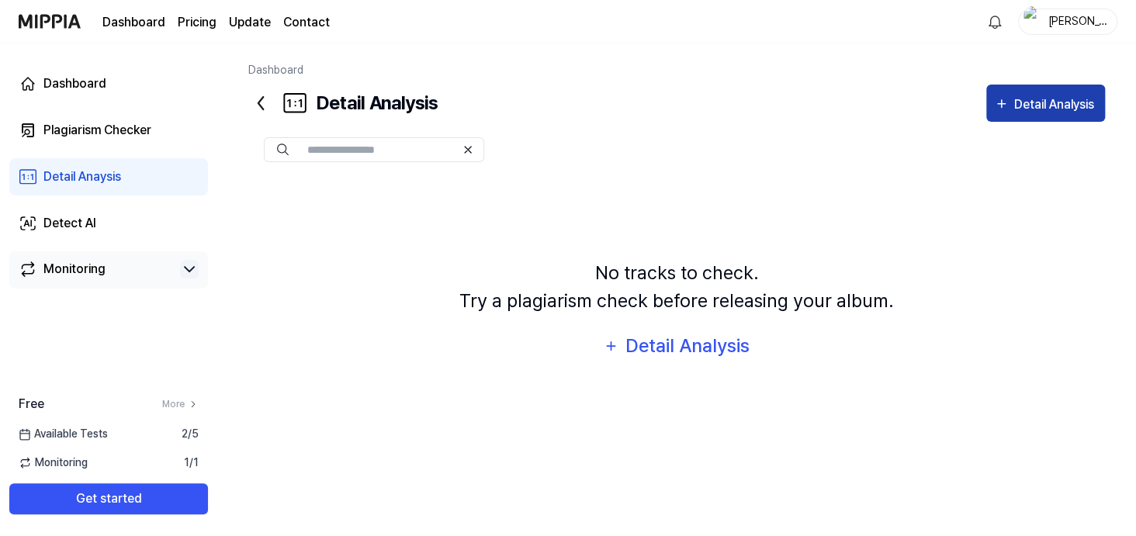
click at [1014, 115] on div "Detail Analysis" at bounding box center [1056, 105] width 84 height 20
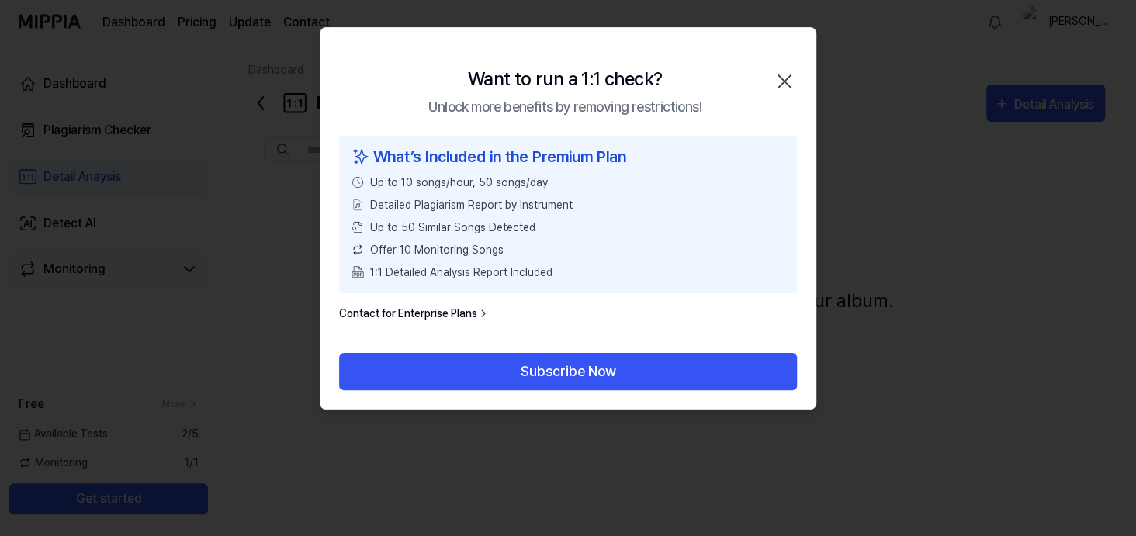
click at [782, 88] on icon "button" at bounding box center [784, 81] width 12 height 12
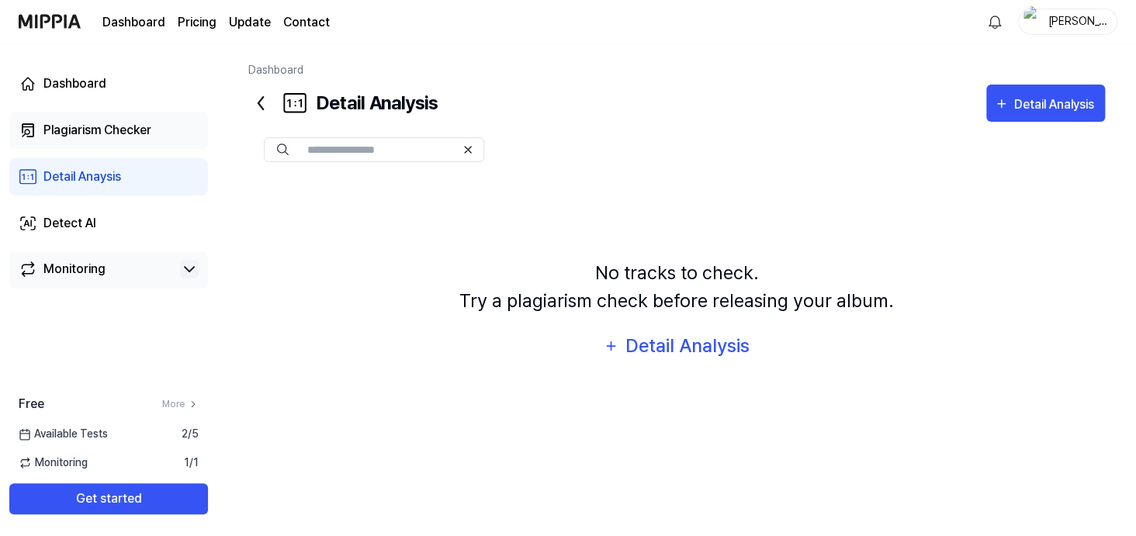
click at [84, 140] on div "Plagiarism Checker" at bounding box center [97, 130] width 108 height 19
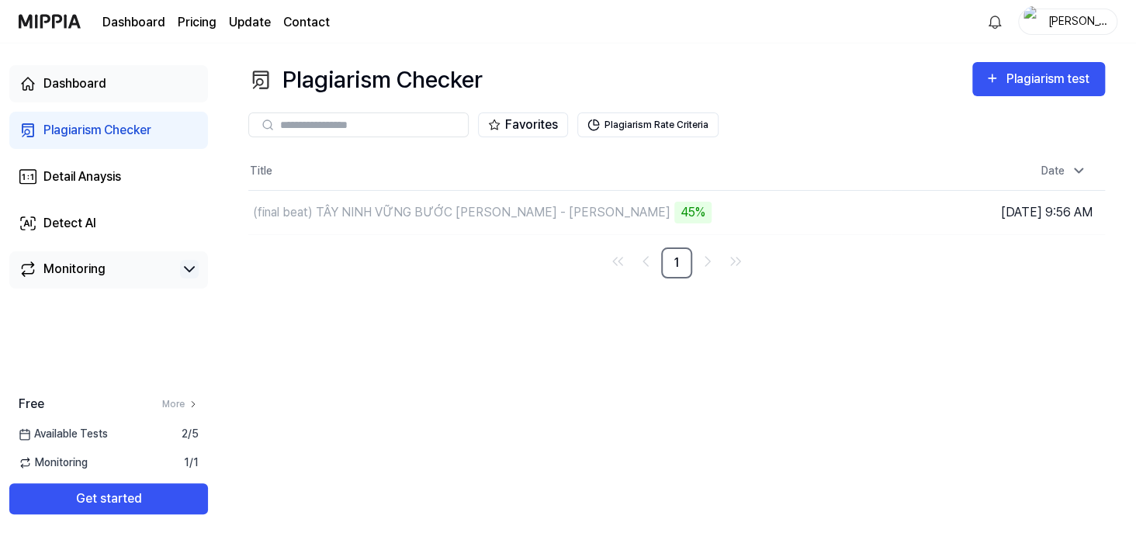
click at [94, 93] on div "Dashboard" at bounding box center [74, 84] width 63 height 19
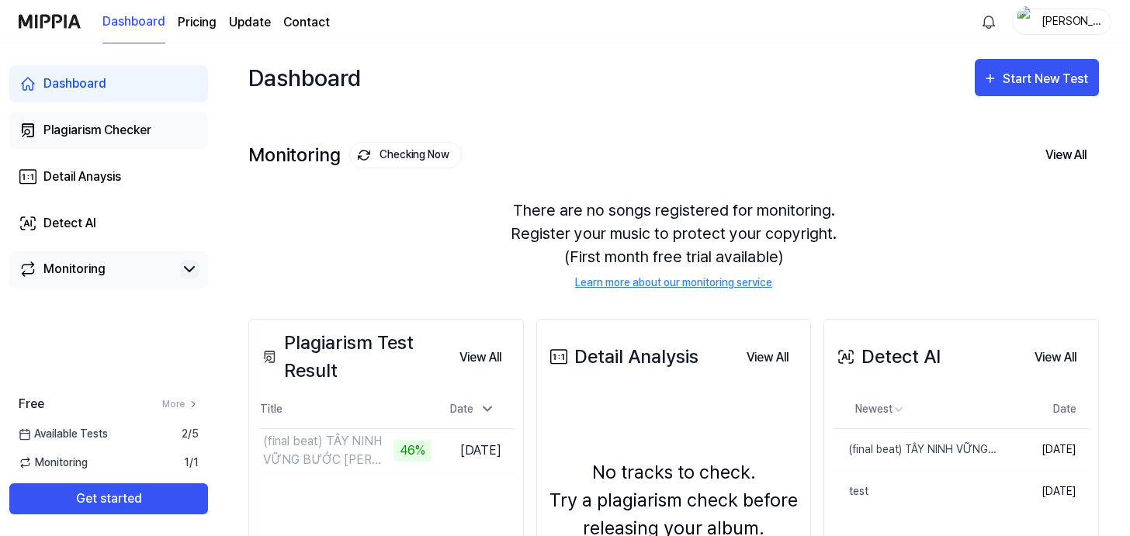
click at [97, 140] on div "Plagiarism Checker" at bounding box center [97, 130] width 108 height 19
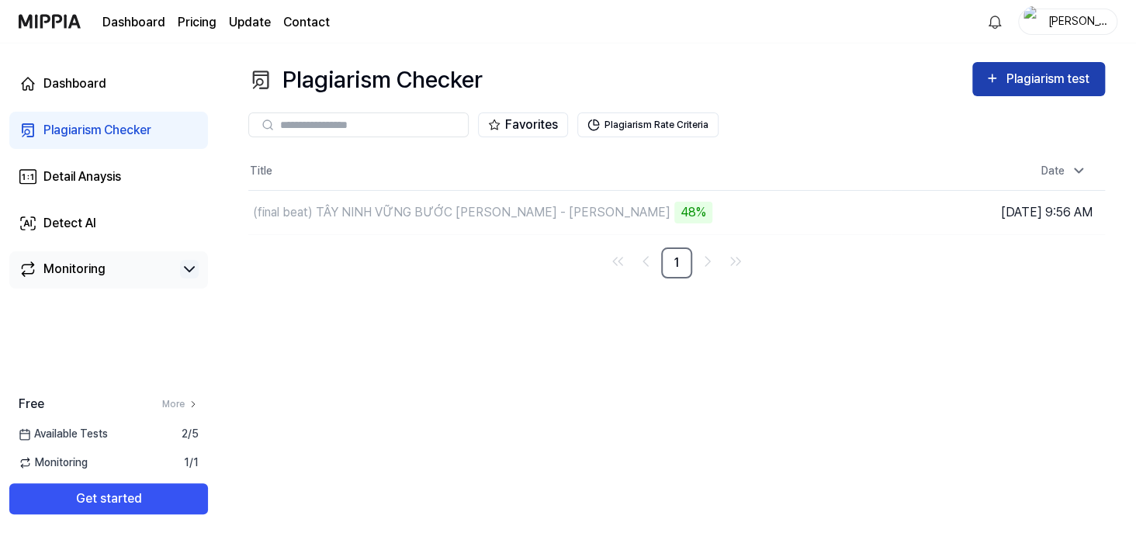
click at [1024, 89] on div "Plagiarism test" at bounding box center [1049, 79] width 87 height 20
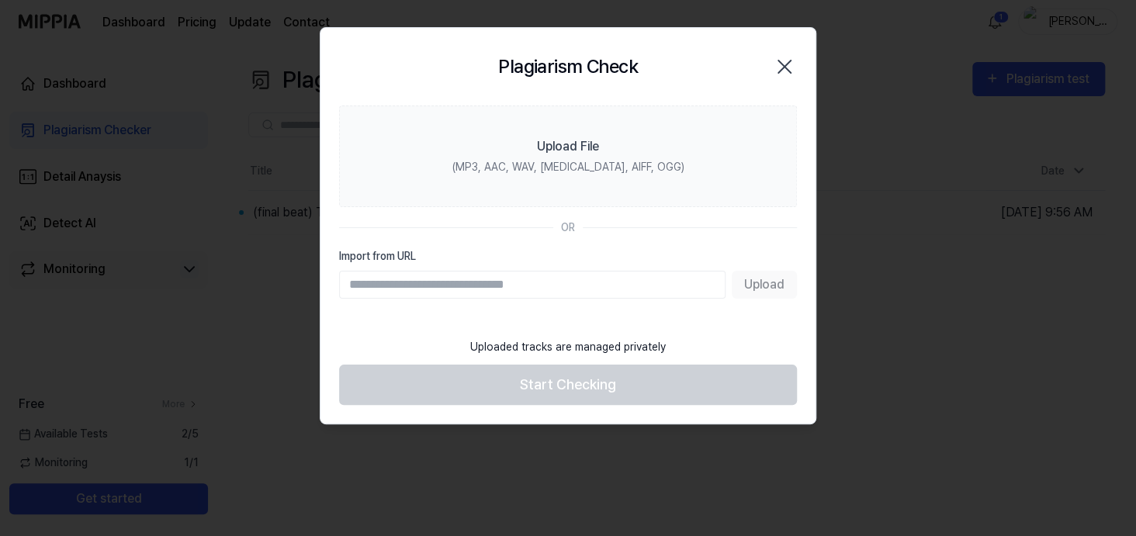
paste input "**********"
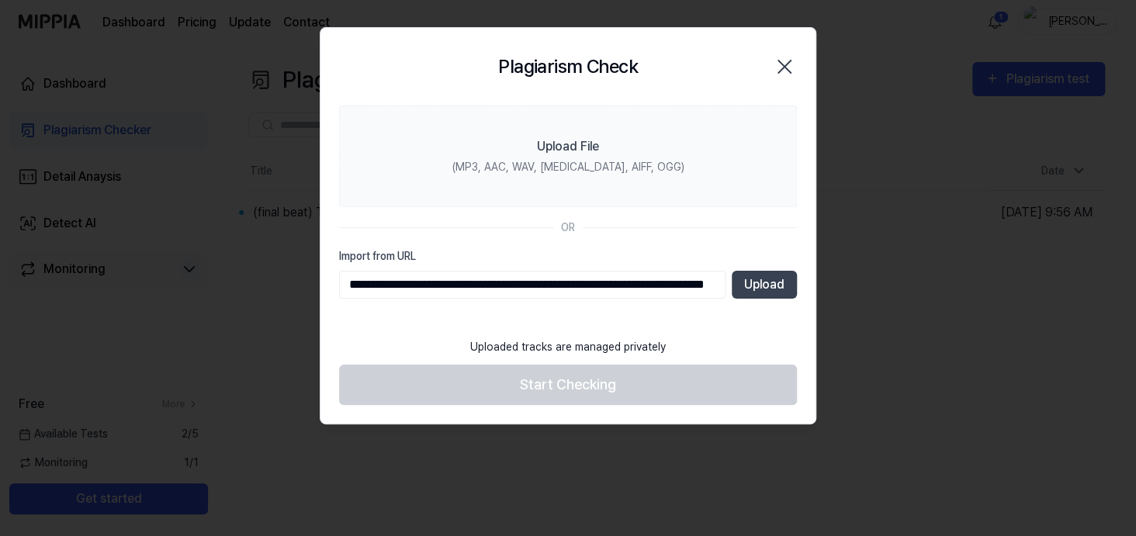
scroll to position [0, 293]
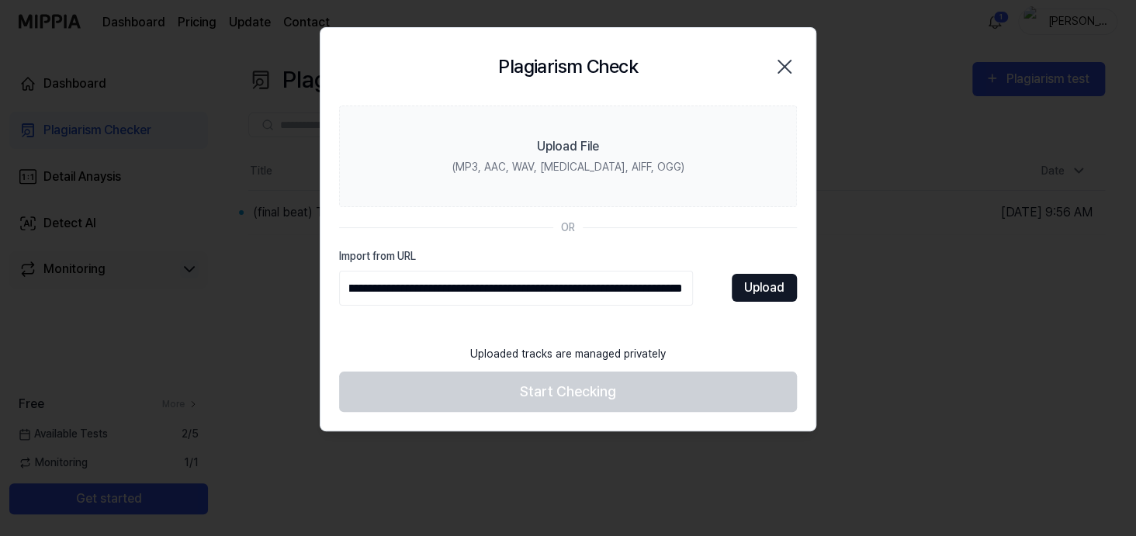
type input "**********"
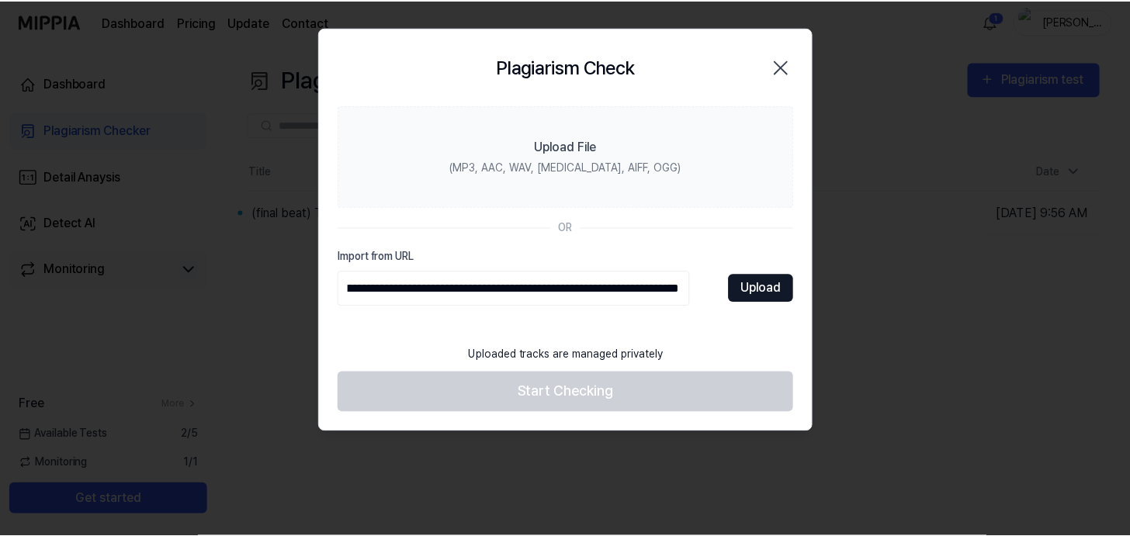
scroll to position [0, 0]
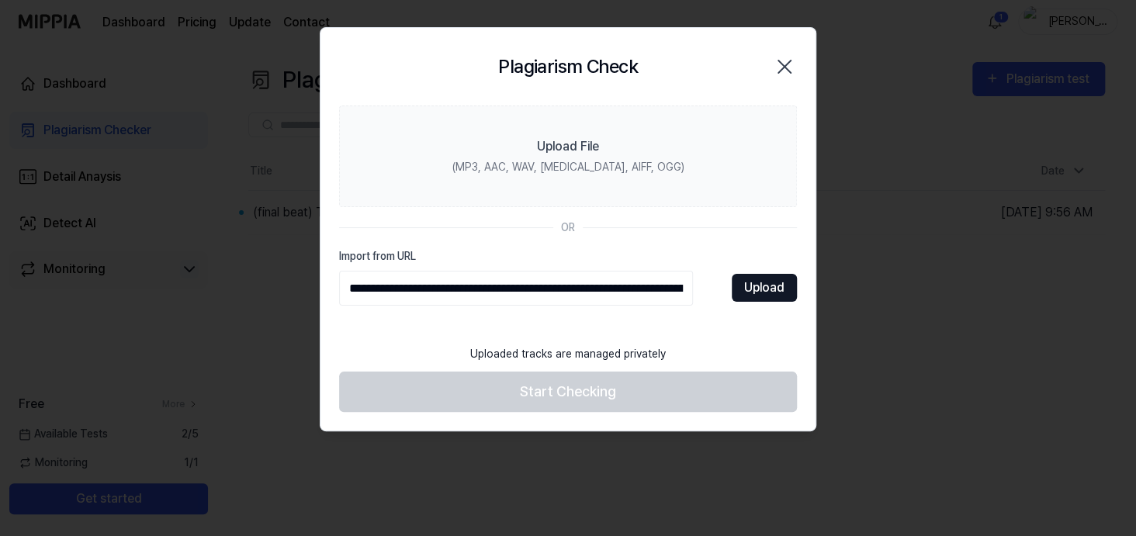
click at [755, 302] on button "Upload" at bounding box center [764, 288] width 65 height 28
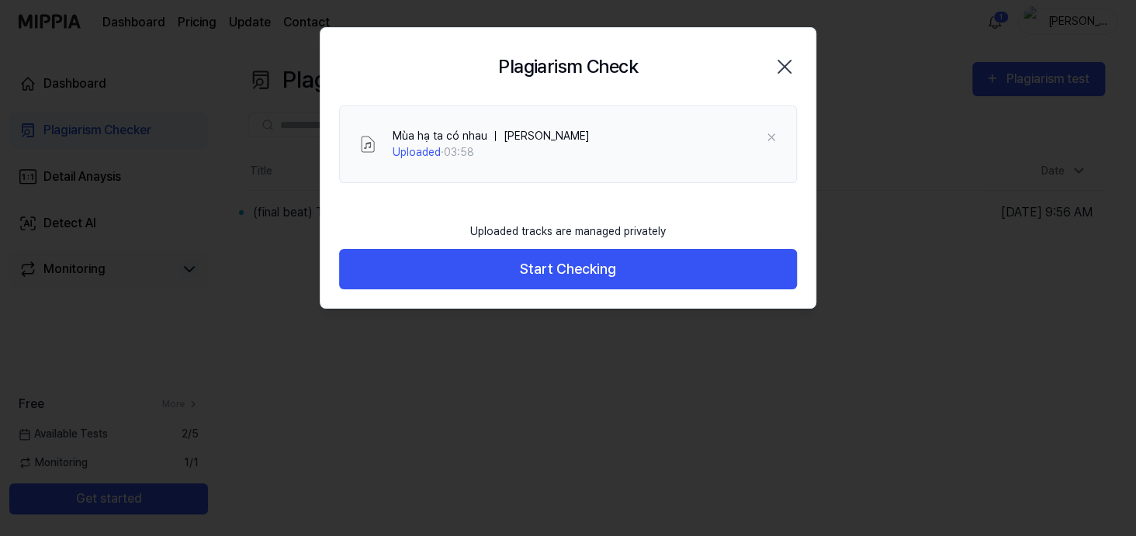
click at [784, 78] on icon "button" at bounding box center [784, 66] width 25 height 25
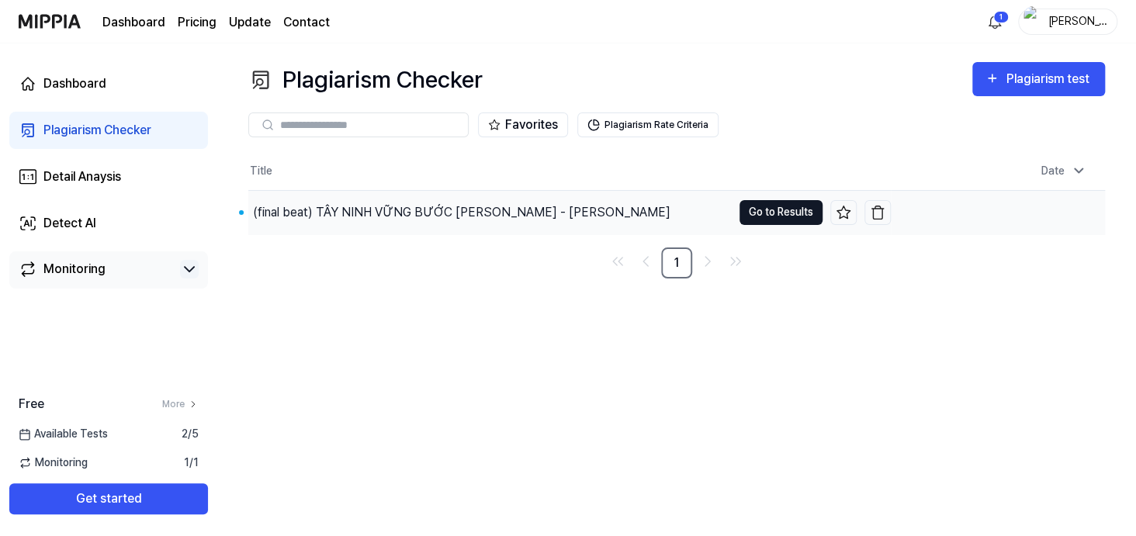
click at [756, 225] on button "Go to Results" at bounding box center [781, 212] width 83 height 25
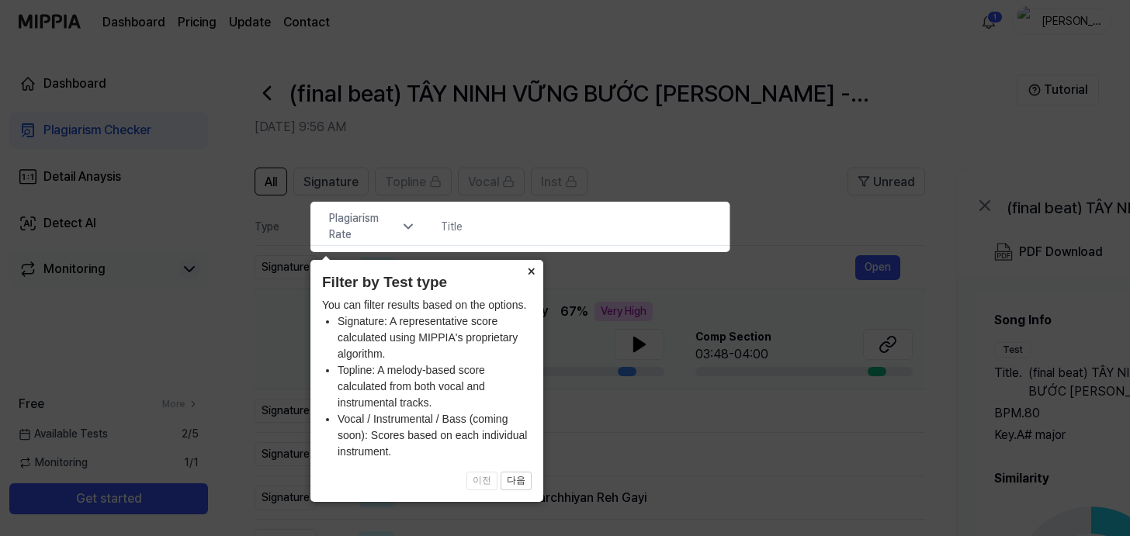
click at [529, 274] on button "×" at bounding box center [530, 271] width 25 height 22
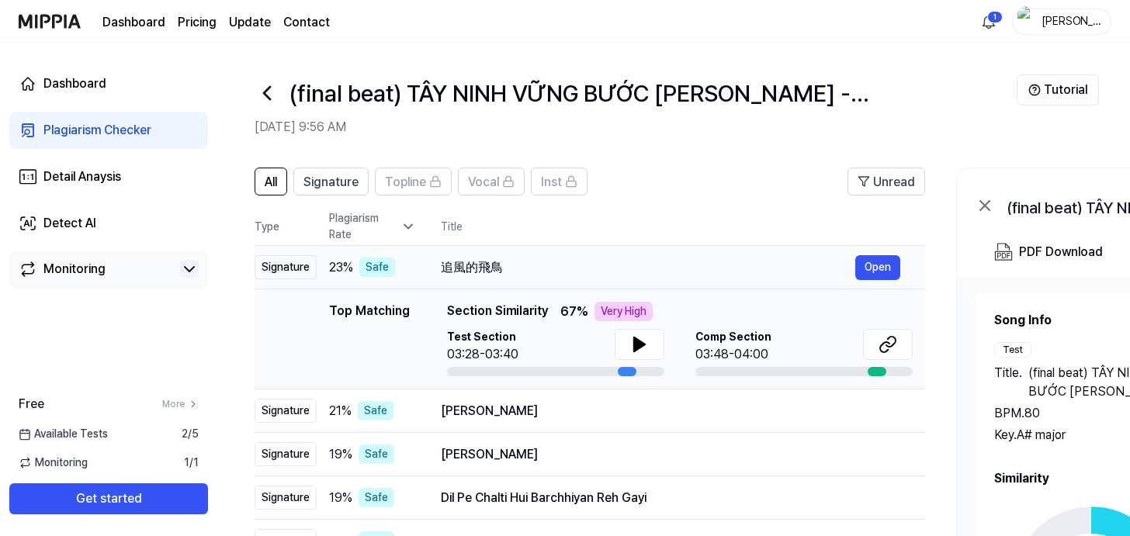
scroll to position [155, 0]
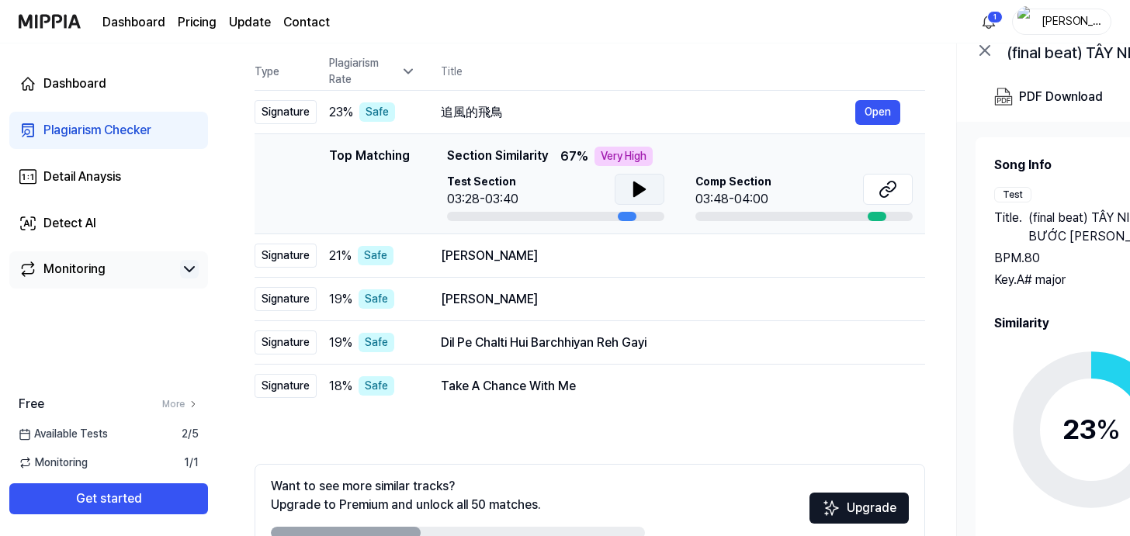
click at [649, 199] on icon at bounding box center [639, 189] width 19 height 19
click at [638, 196] on icon at bounding box center [636, 189] width 3 height 12
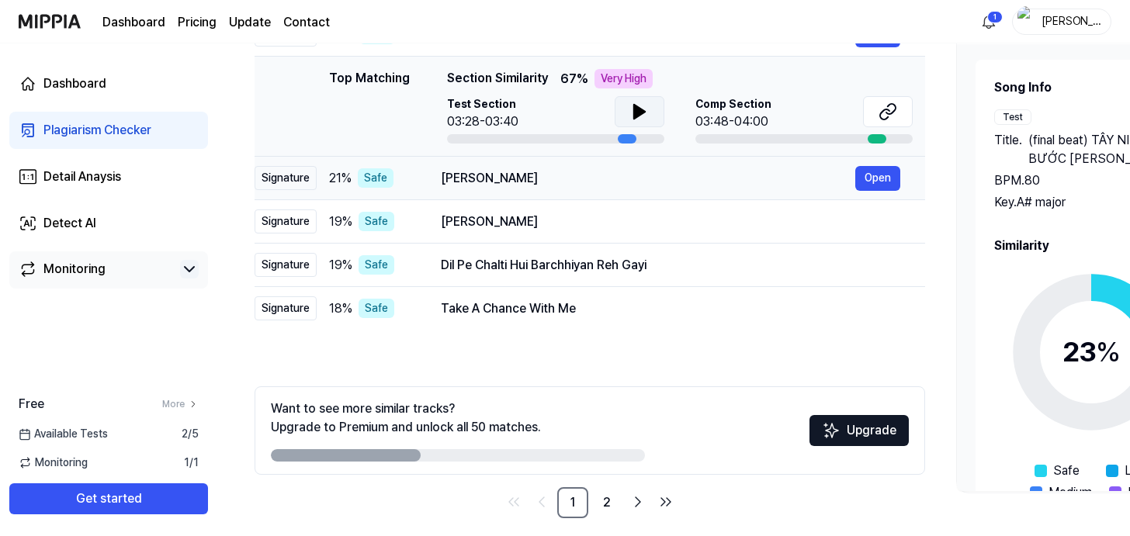
scroll to position [233, 0]
click at [900, 191] on button "Open" at bounding box center [877, 178] width 45 height 25
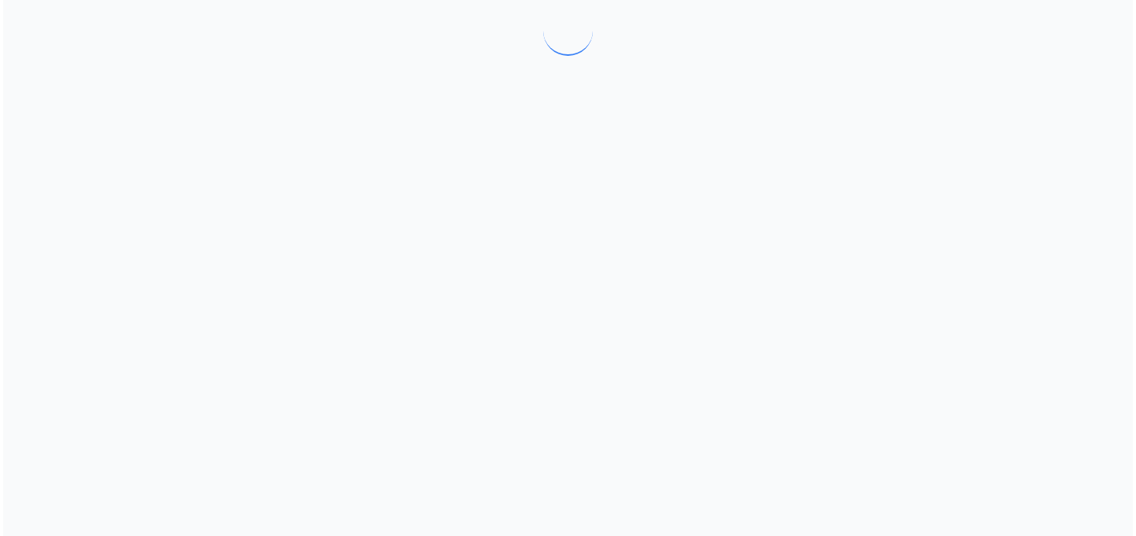
scroll to position [0, 0]
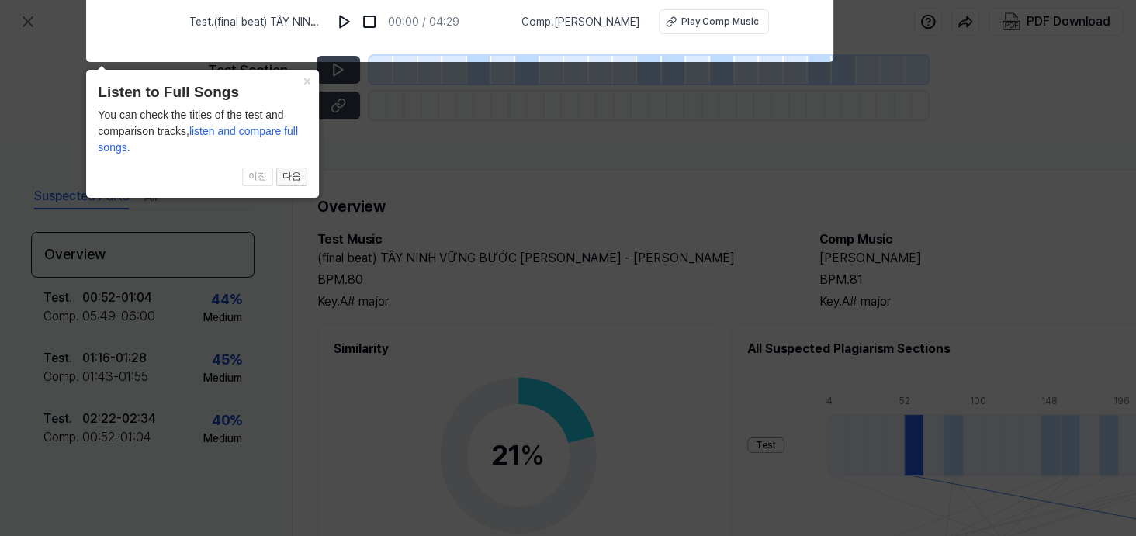
click at [289, 179] on button "다음" at bounding box center [291, 177] width 31 height 19
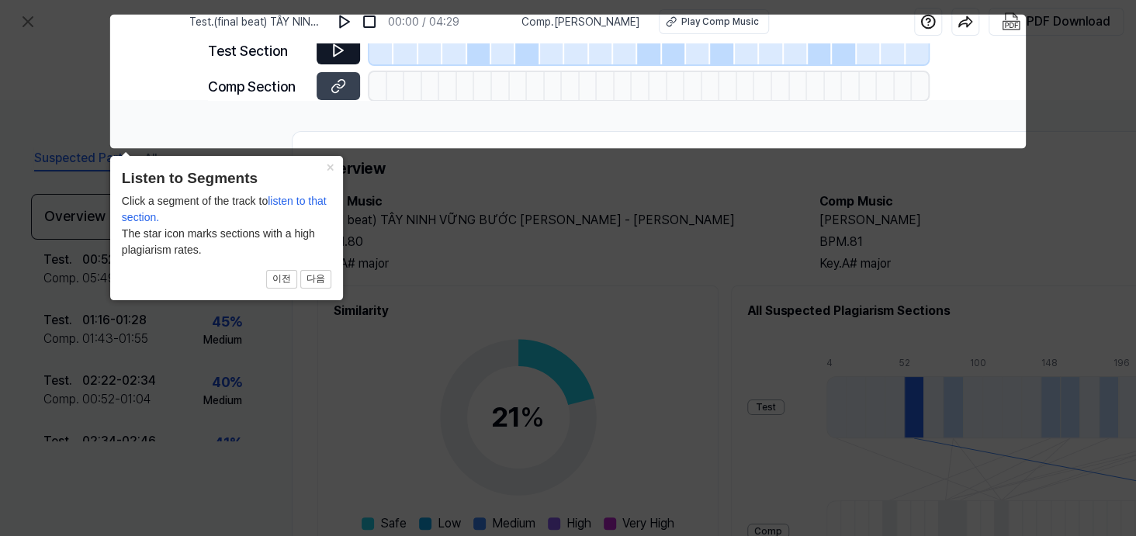
click at [331, 58] on icon at bounding box center [339, 51] width 16 height 16
click at [309, 280] on button "다음" at bounding box center [315, 279] width 31 height 19
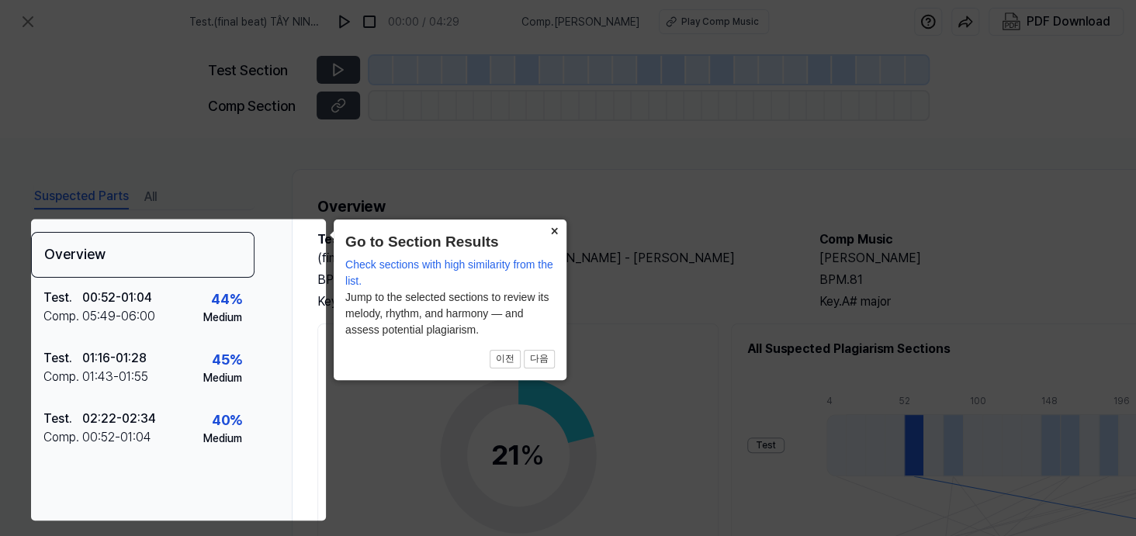
click at [546, 234] on button "×" at bounding box center [554, 231] width 25 height 22
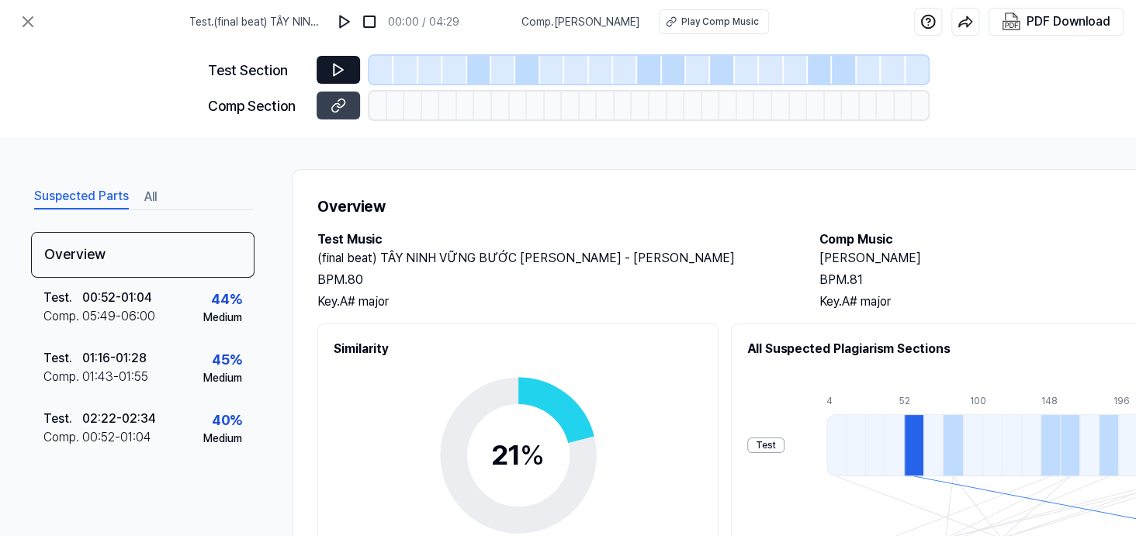
click at [331, 78] on icon at bounding box center [339, 70] width 16 height 16
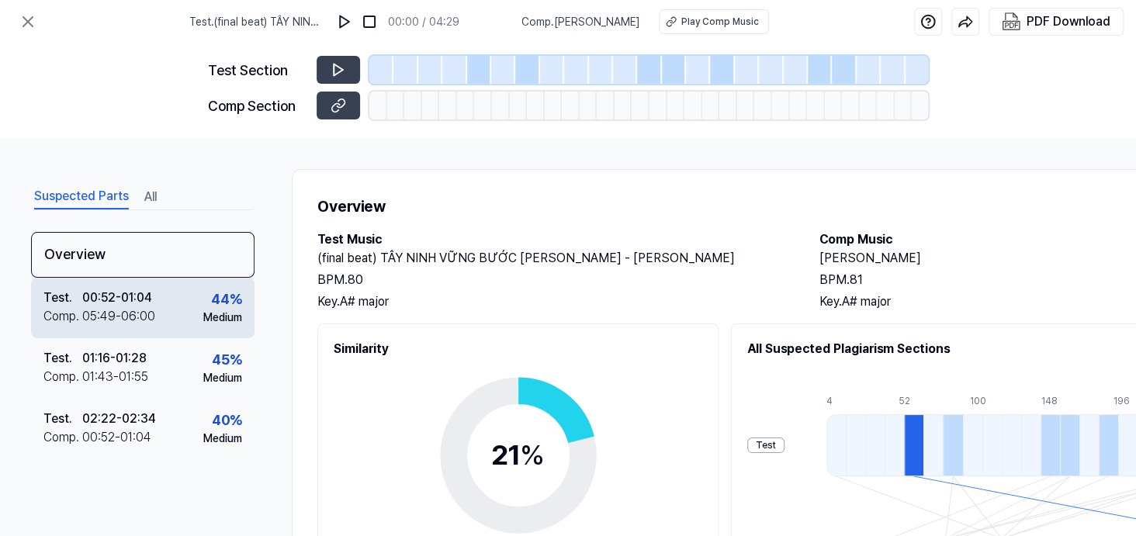
click at [223, 338] on div "Test . 00:52 - 01:04 Comp . 05:49 - 06:00 44 % Medium" at bounding box center [143, 308] width 224 height 61
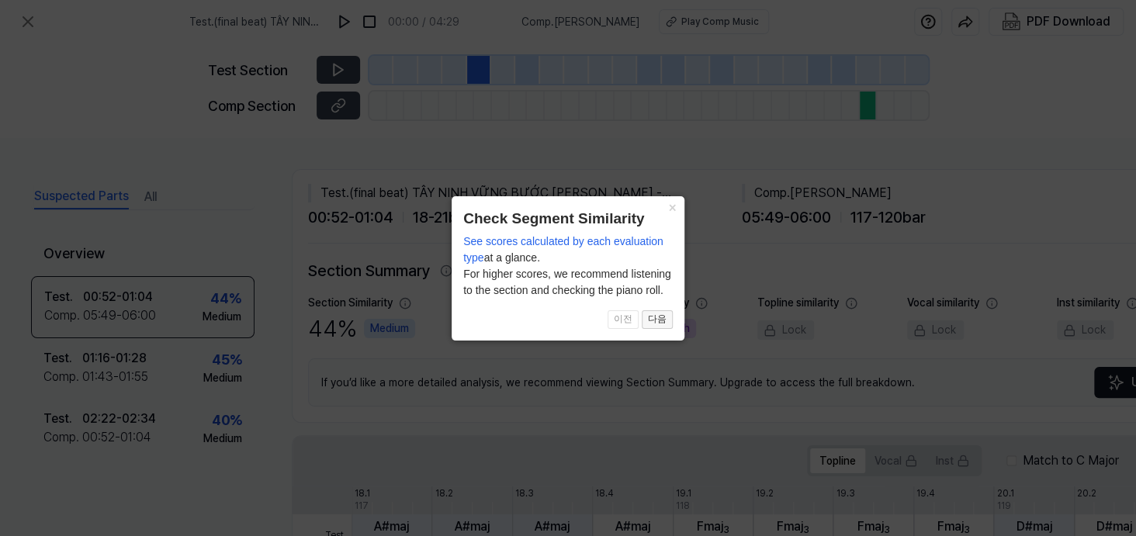
click at [658, 322] on button "다음" at bounding box center [657, 319] width 31 height 19
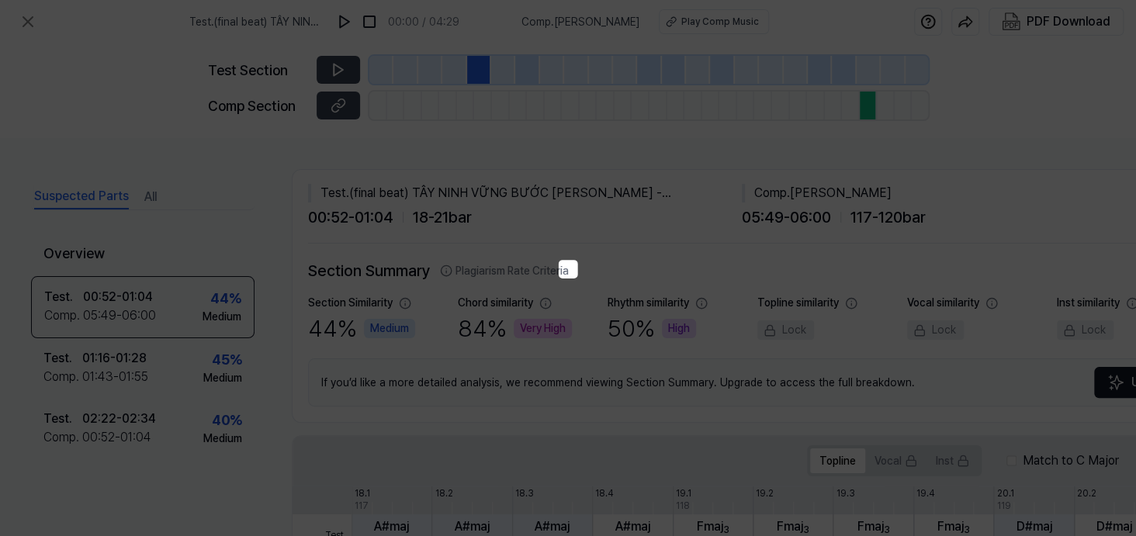
scroll to position [362, 205]
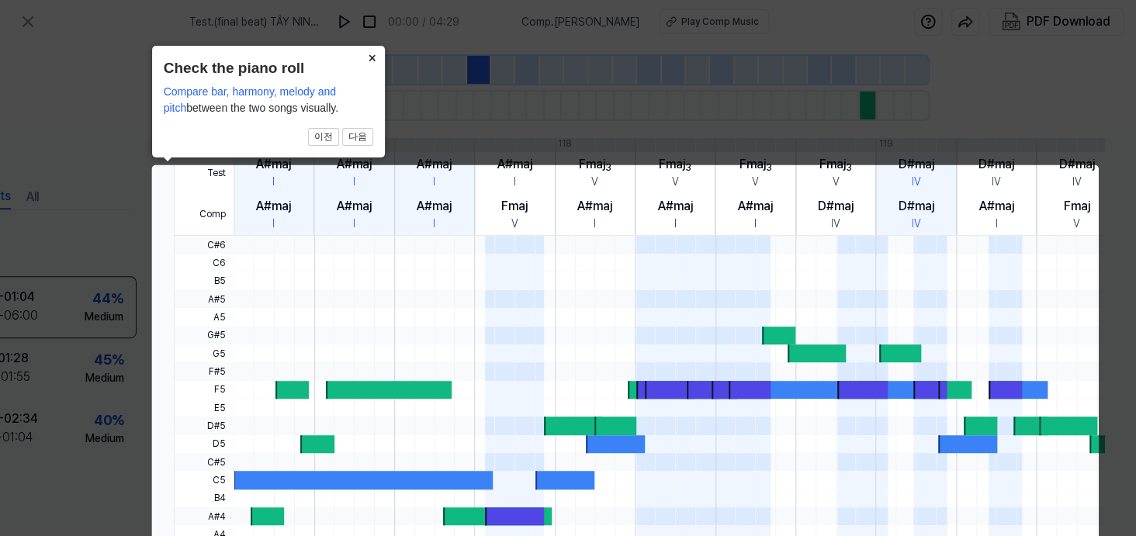
click at [380, 57] on button "×" at bounding box center [372, 57] width 25 height 22
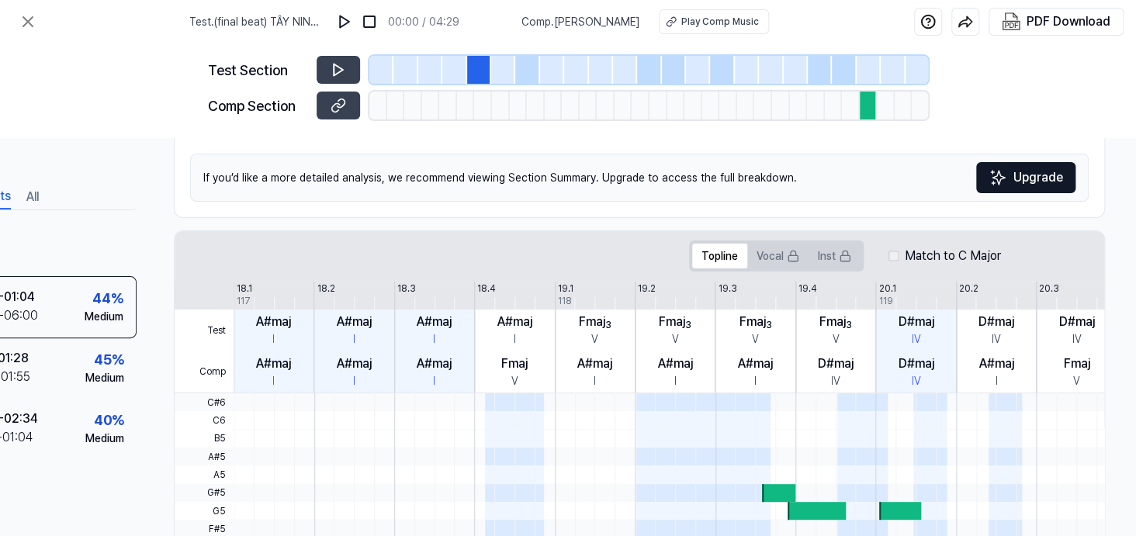
scroll to position [52, 205]
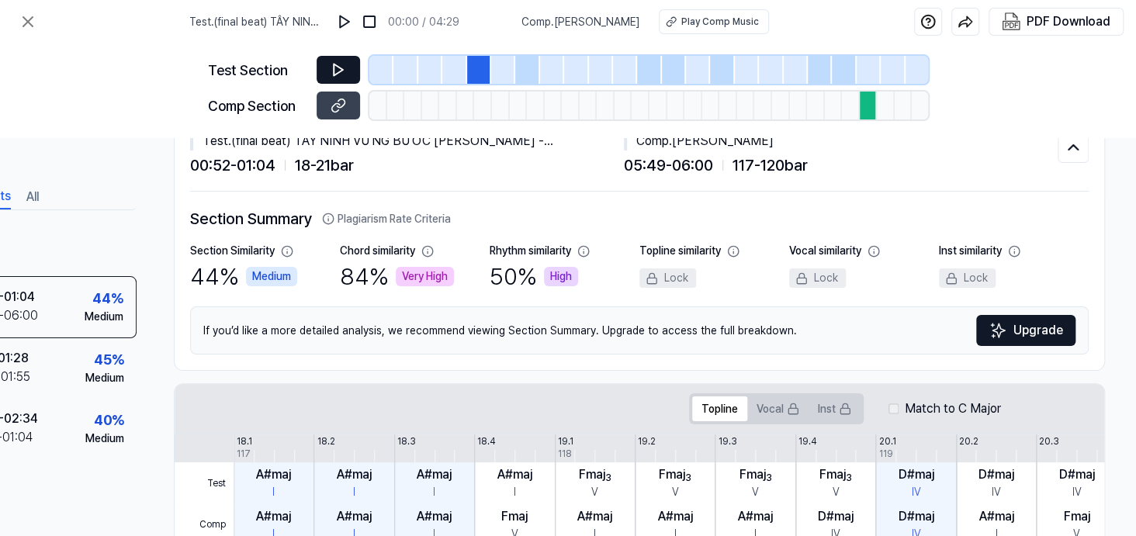
click at [331, 78] on icon at bounding box center [339, 70] width 16 height 16
click at [334, 75] on icon at bounding box center [335, 69] width 2 height 10
click at [331, 78] on icon at bounding box center [339, 70] width 16 height 16
click at [334, 75] on icon at bounding box center [335, 69] width 2 height 10
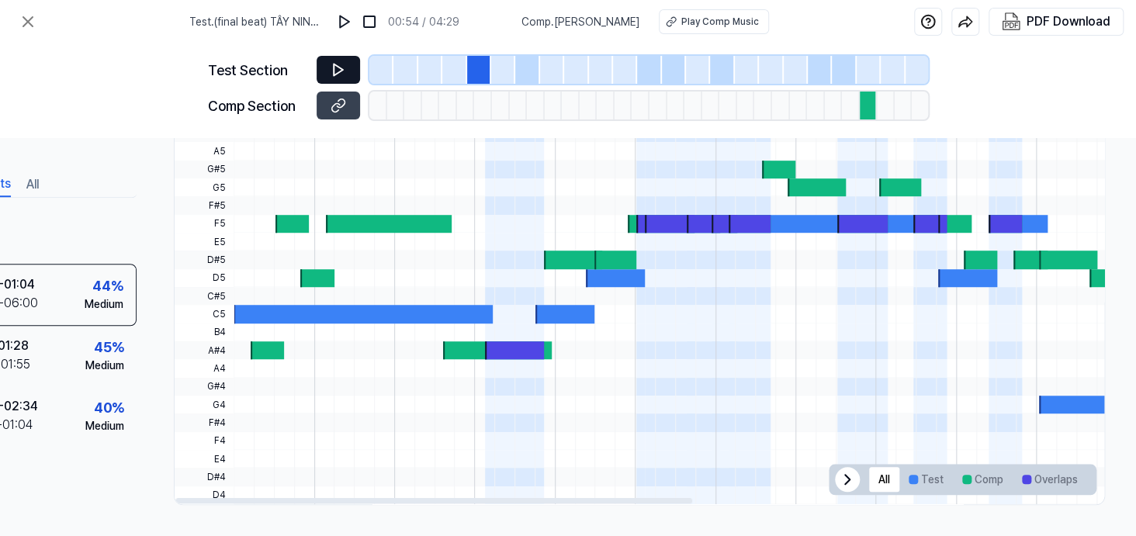
scroll to position [790, 205]
click at [838, 470] on icon at bounding box center [847, 479] width 19 height 19
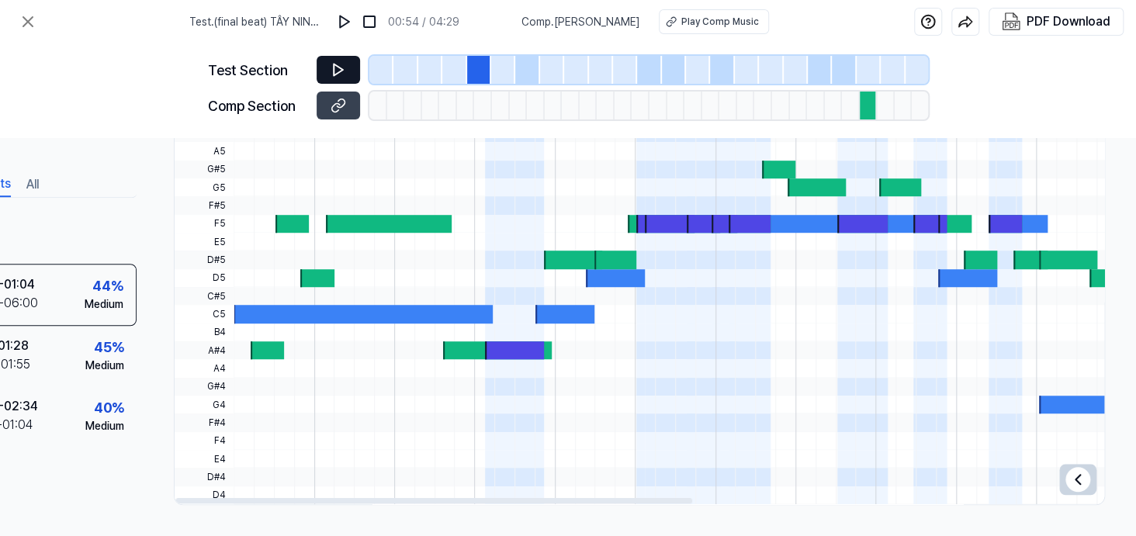
click at [1069, 470] on icon at bounding box center [1078, 479] width 19 height 19
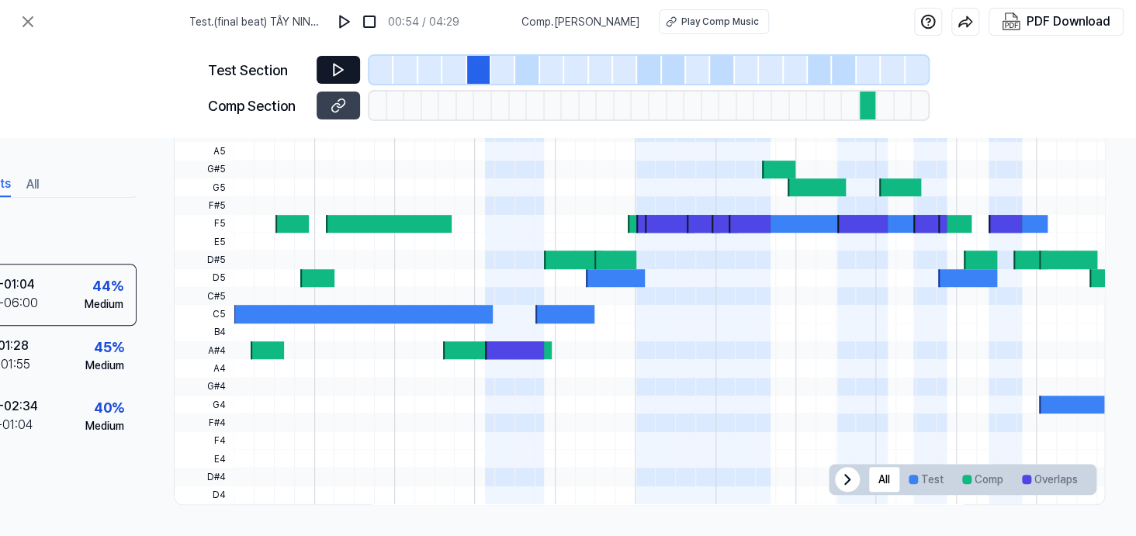
click at [317, 84] on button at bounding box center [338, 70] width 43 height 28
